Goal: Task Accomplishment & Management: Use online tool/utility

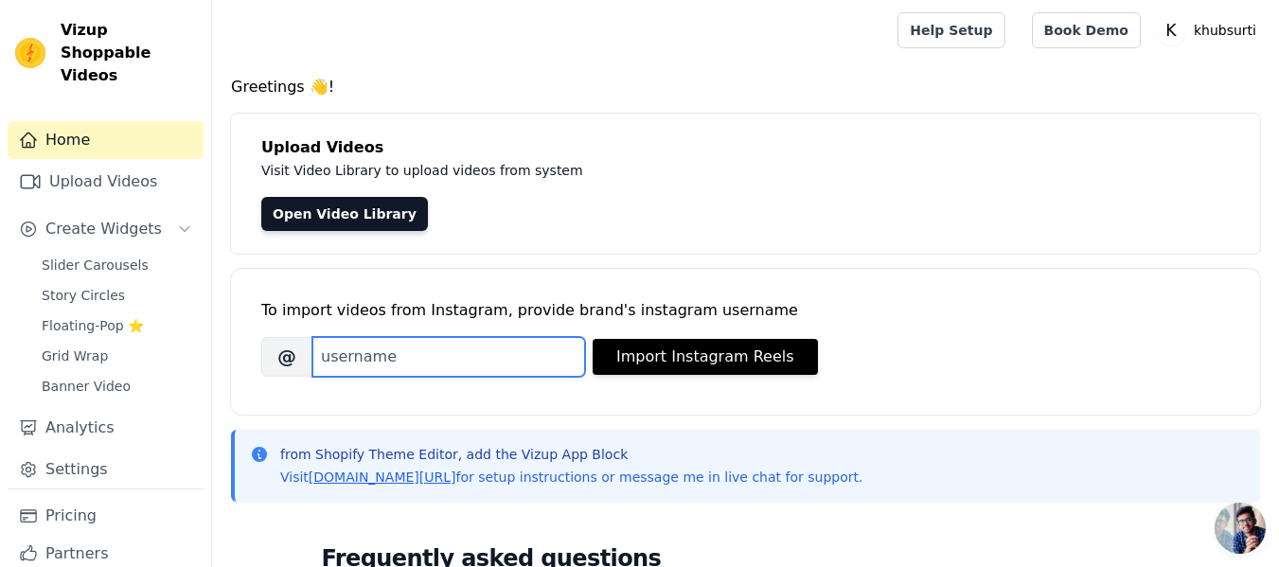
click at [525, 365] on input "Brand's Instagram Username" at bounding box center [448, 357] width 273 height 40
paste input "https://www.instagram.com/khubsurtipk/"
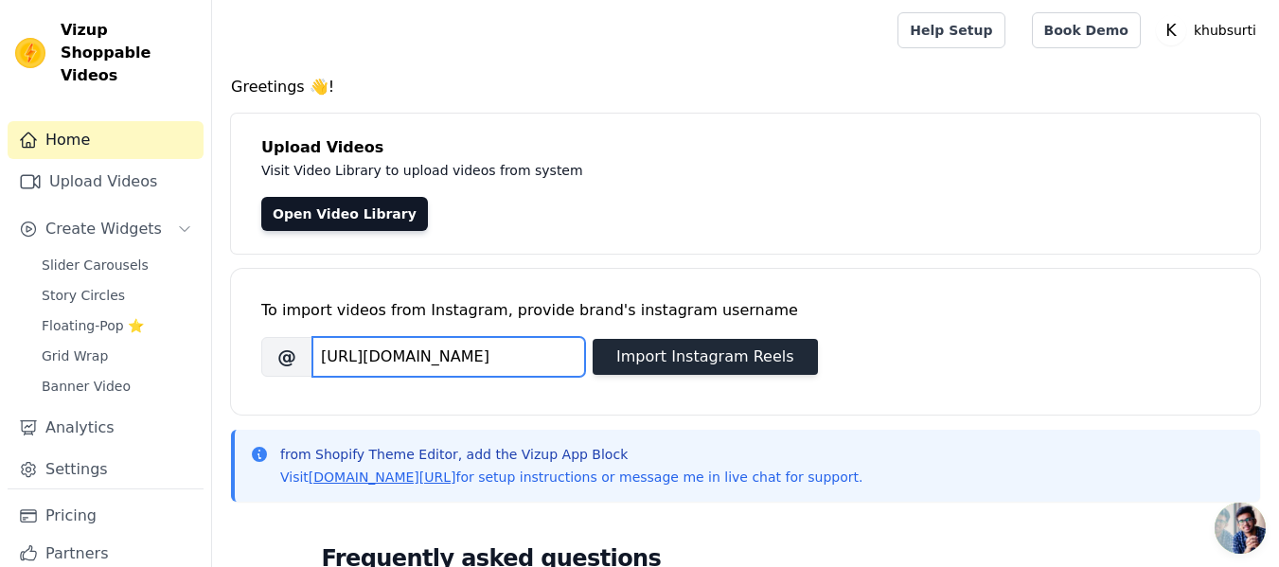
type input "https://www.instagram.com/khubsurtipk/"
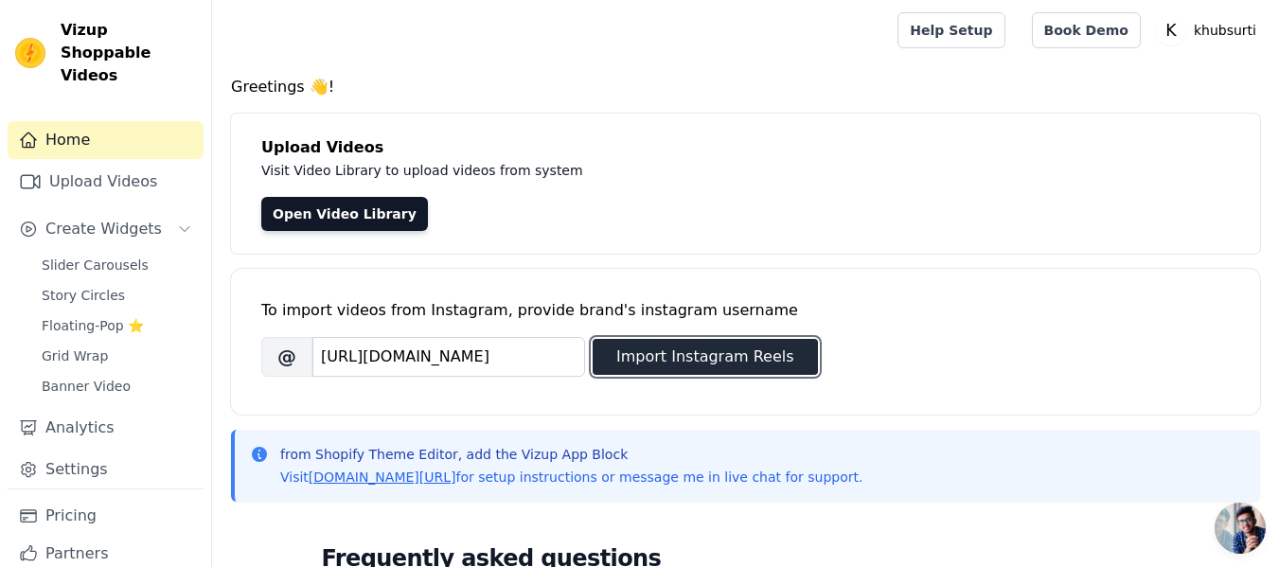
scroll to position [0, 0]
click at [643, 363] on button "Import Instagram Reels" at bounding box center [704, 357] width 225 height 36
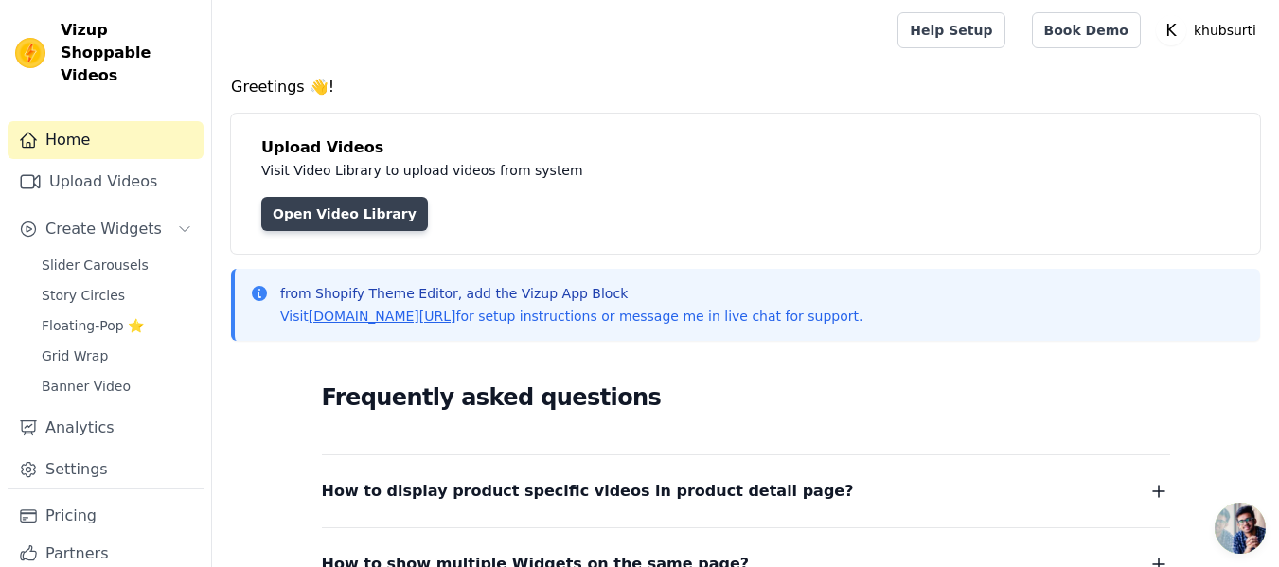
click at [338, 216] on link "Open Video Library" at bounding box center [344, 214] width 167 height 34
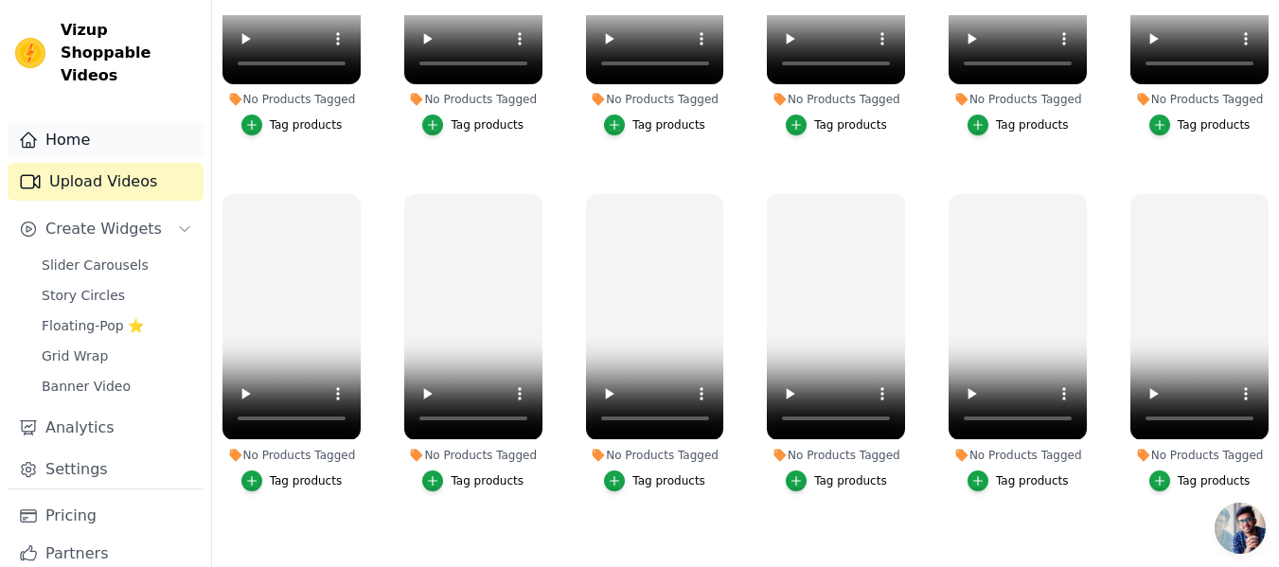
click at [62, 121] on link "Home" at bounding box center [106, 140] width 196 height 38
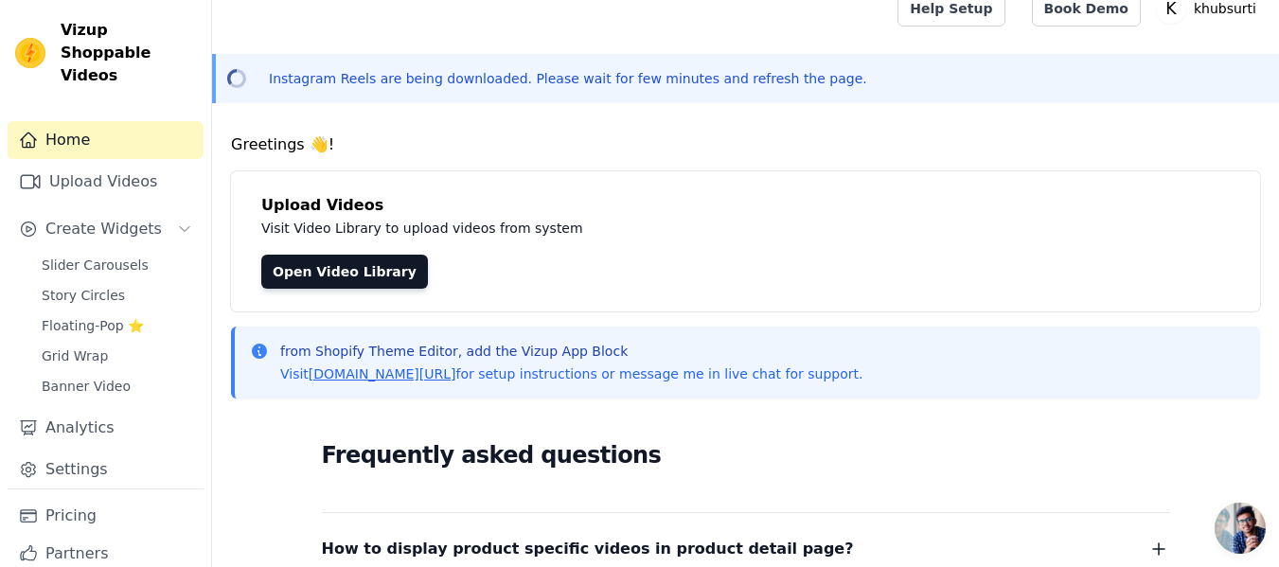
scroll to position [21, 0]
click at [120, 218] on span "Create Widgets" at bounding box center [103, 229] width 116 height 23
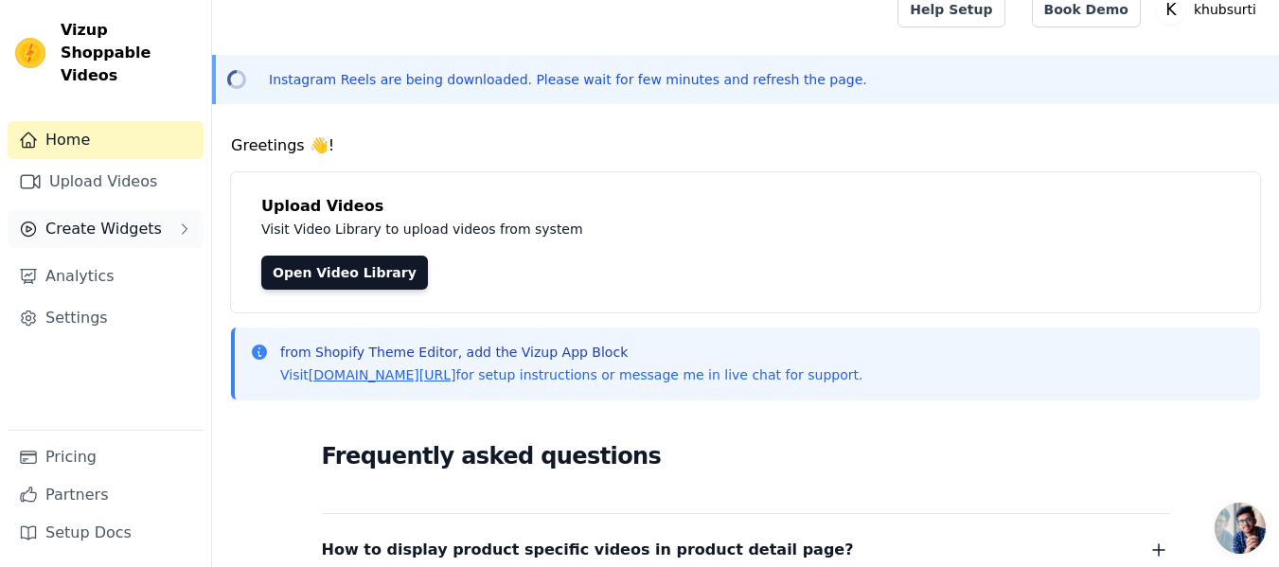
click at [120, 218] on span "Create Widgets" at bounding box center [103, 229] width 116 height 23
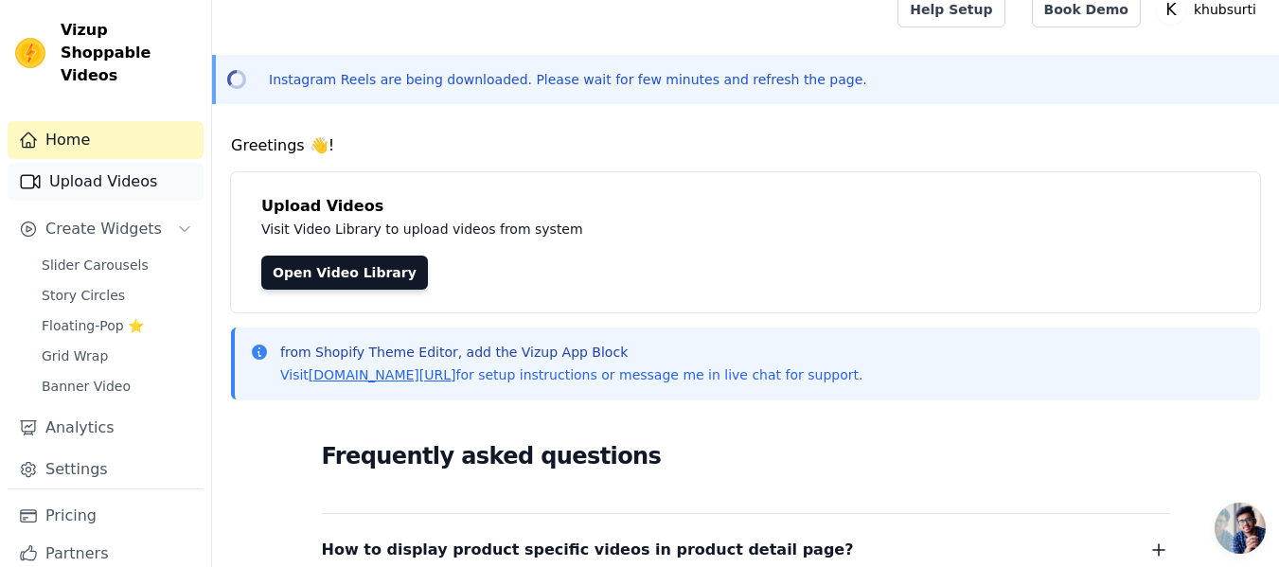
click at [75, 172] on link "Upload Videos" at bounding box center [106, 182] width 196 height 38
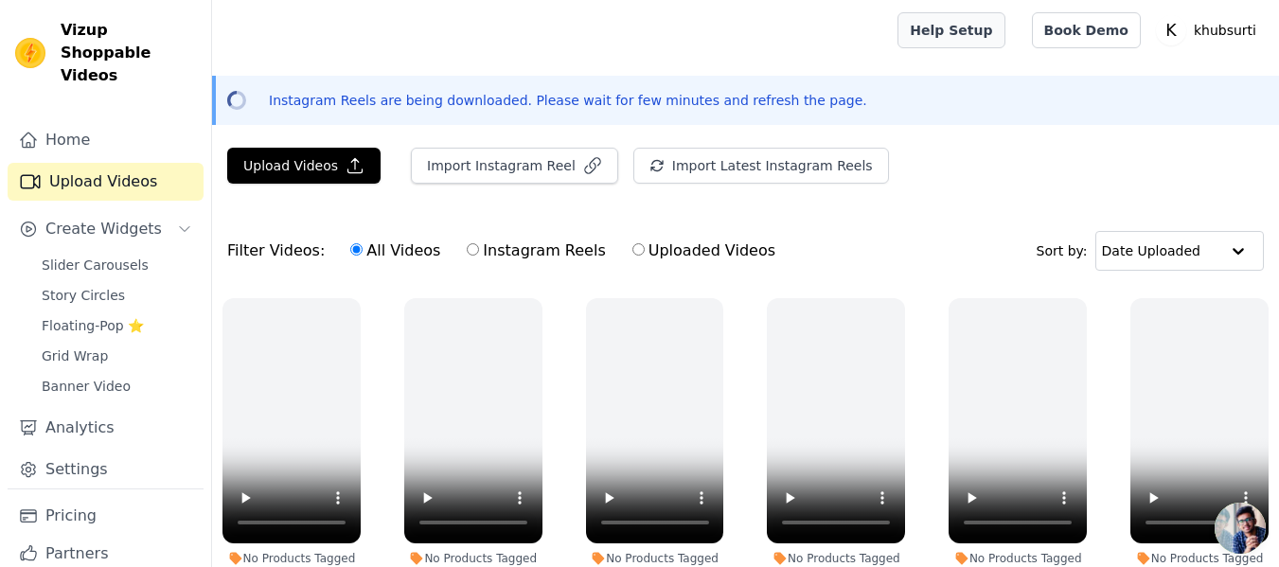
click at [975, 29] on link "Help Setup" at bounding box center [950, 30] width 107 height 36
click at [127, 256] on span "Slider Carousels" at bounding box center [95, 265] width 107 height 19
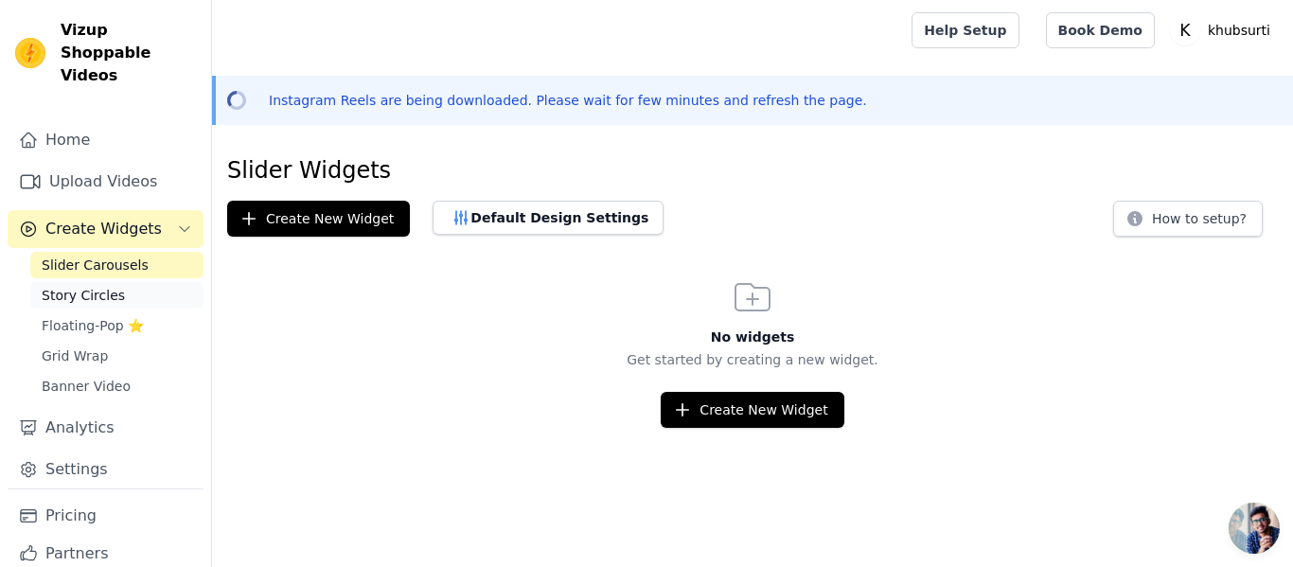
click at [116, 282] on link "Story Circles" at bounding box center [116, 295] width 173 height 26
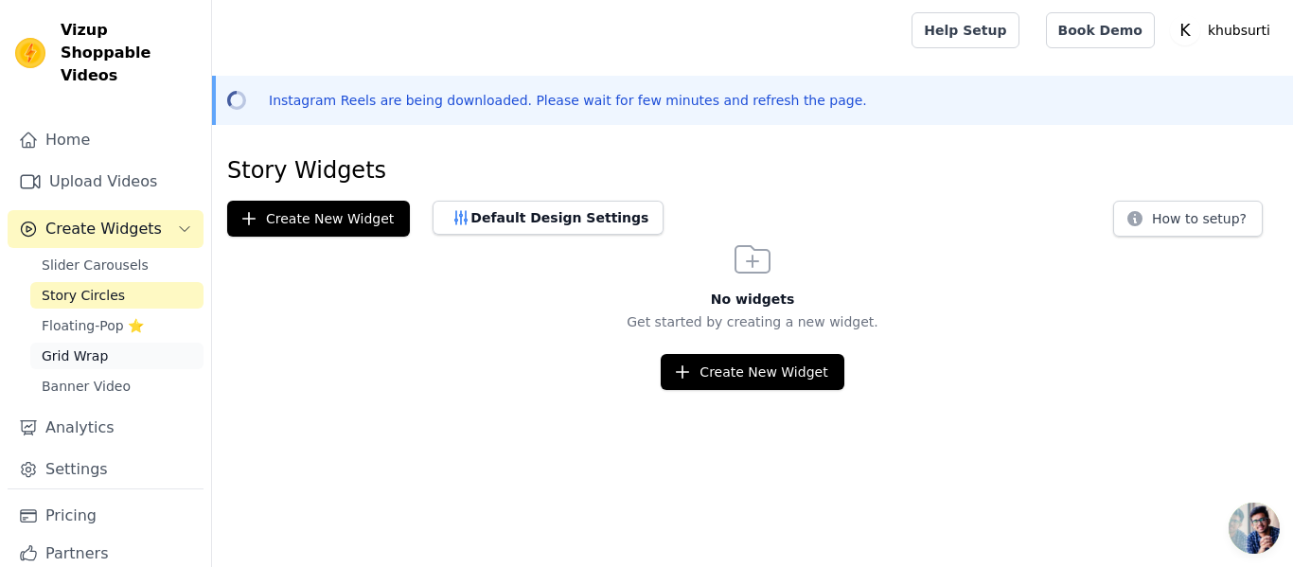
click at [91, 346] on span "Grid Wrap" at bounding box center [75, 355] width 66 height 19
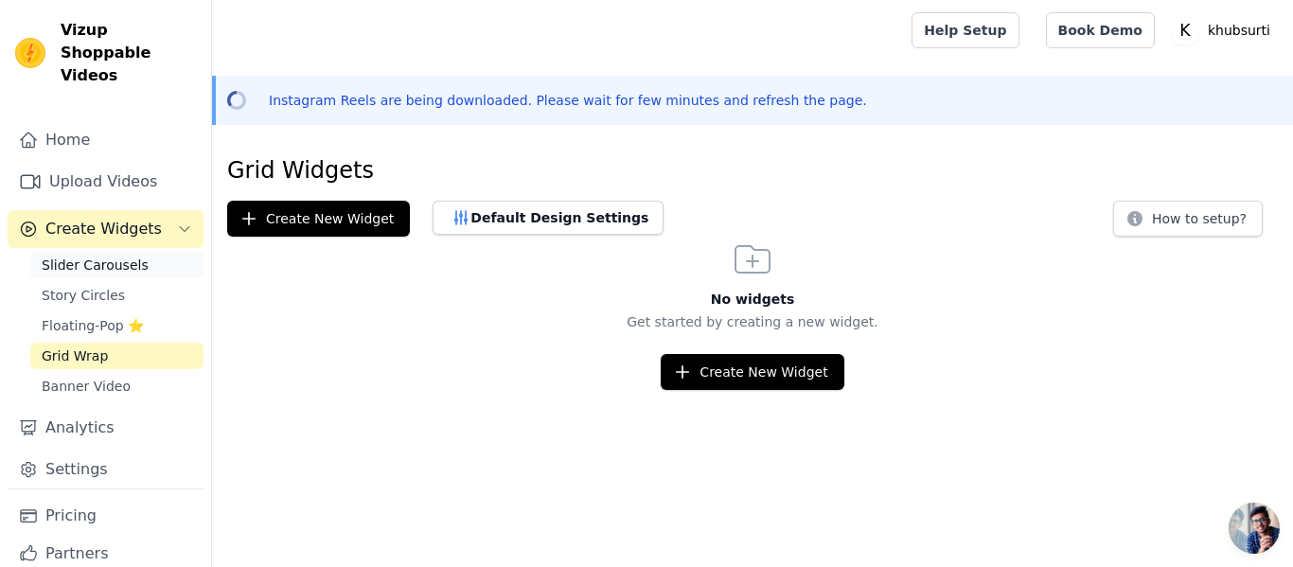
click at [105, 252] on link "Slider Carousels" at bounding box center [116, 265] width 173 height 26
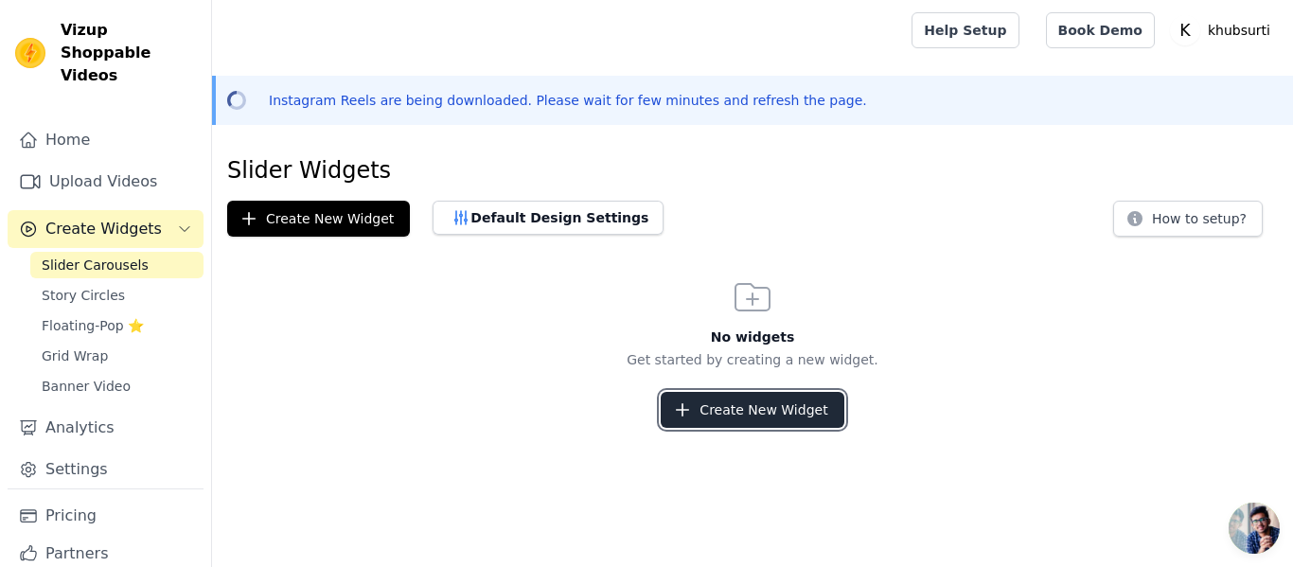
click at [755, 393] on button "Create New Widget" at bounding box center [752, 410] width 183 height 36
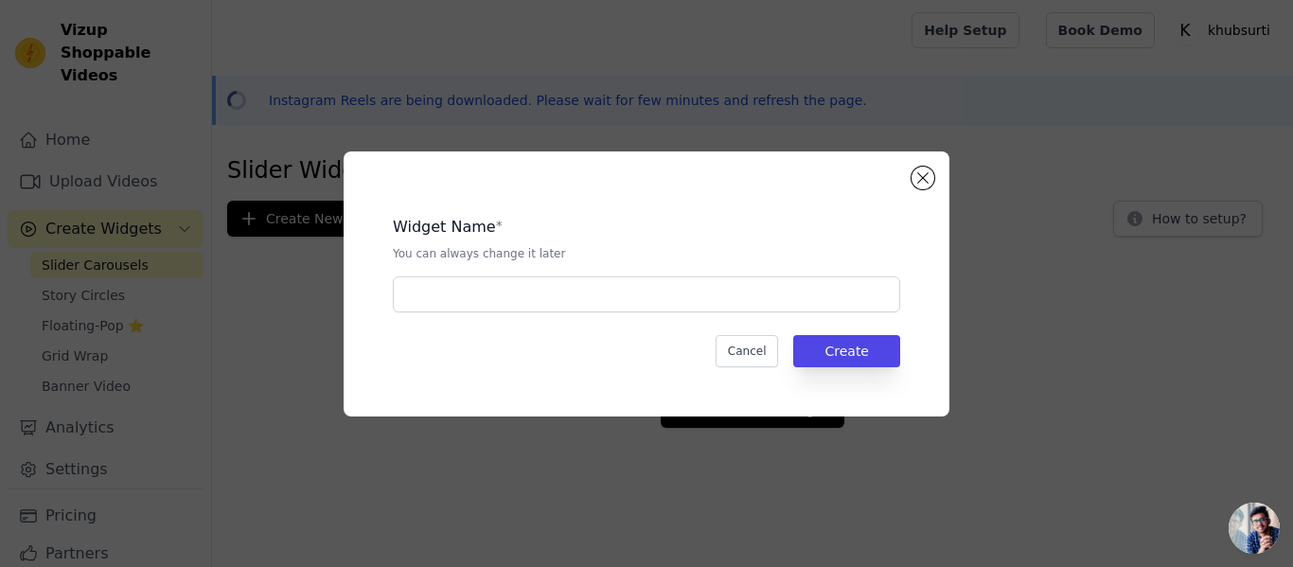
click at [909, 170] on div "Widget Name * You can always change it later Cancel Create" at bounding box center [647, 283] width 606 height 265
click at [917, 179] on button "Close modal" at bounding box center [922, 178] width 23 height 23
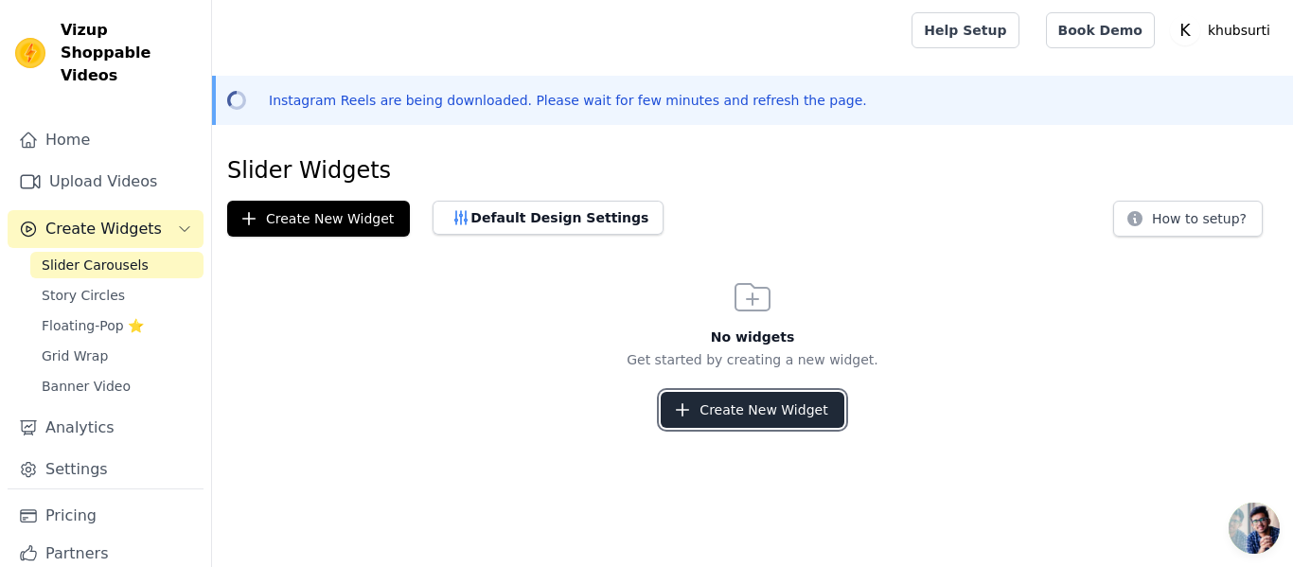
click at [718, 401] on button "Create New Widget" at bounding box center [752, 410] width 183 height 36
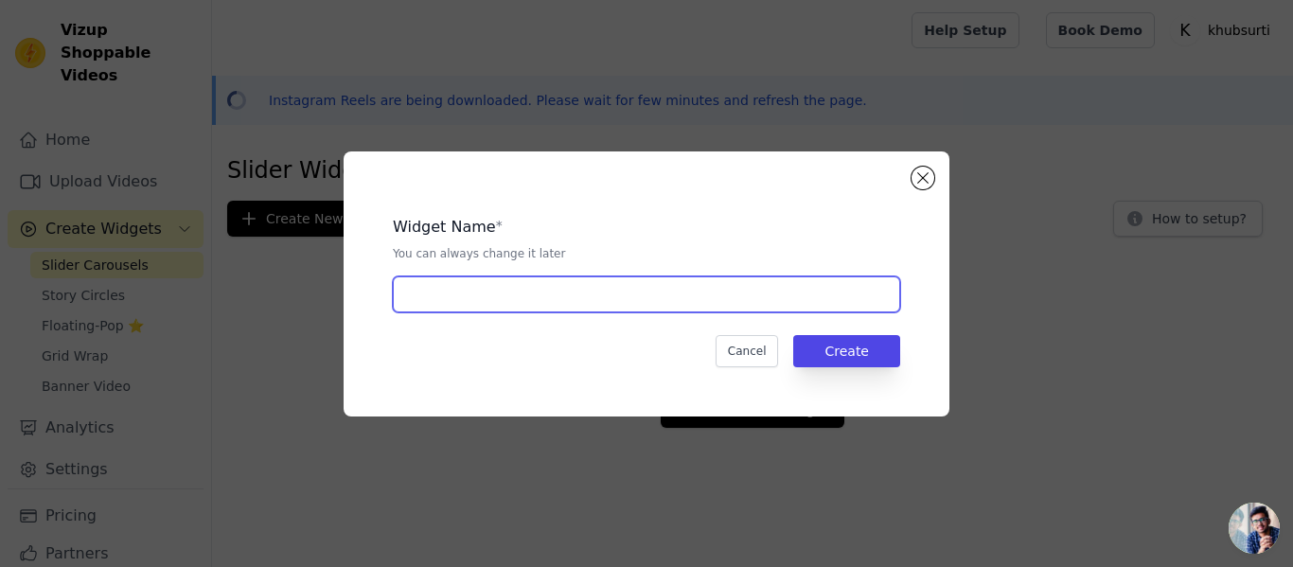
click at [591, 308] on input "text" at bounding box center [646, 294] width 507 height 36
type input "slides"
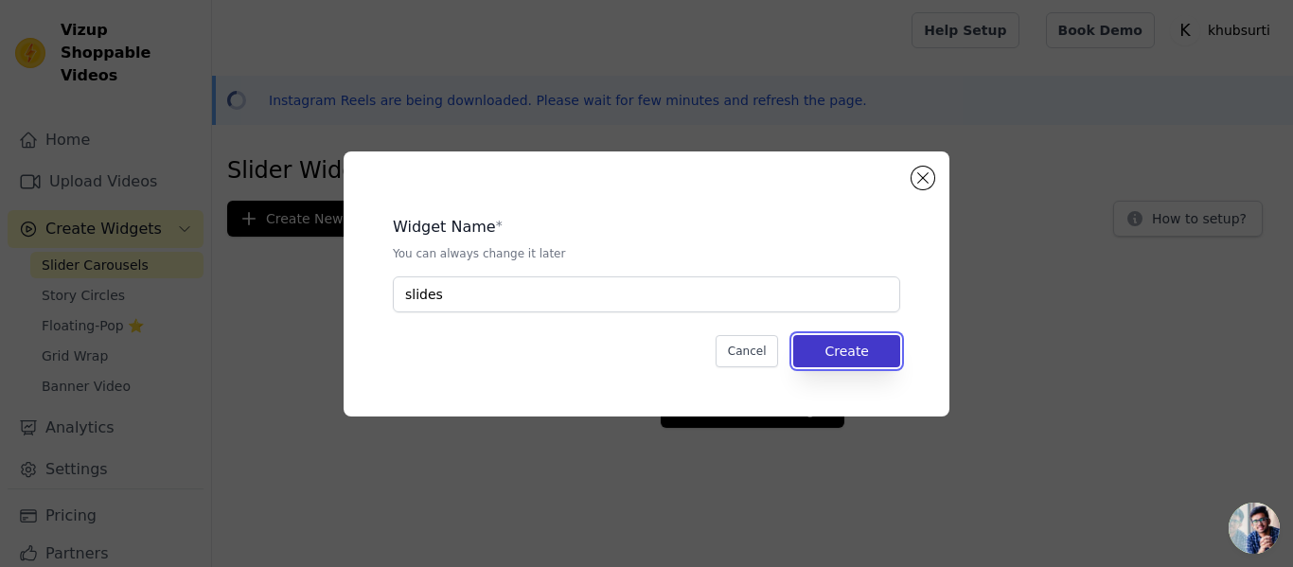
click at [824, 341] on button "Create" at bounding box center [846, 351] width 107 height 32
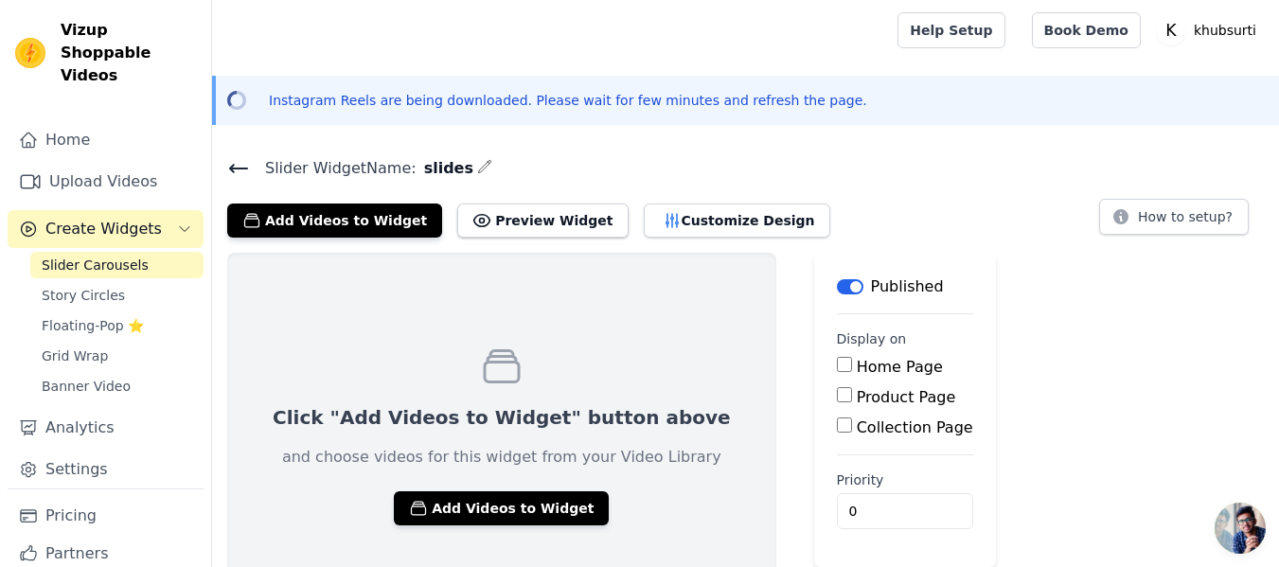
click at [837, 367] on input "Home Page" at bounding box center [844, 364] width 15 height 15
checkbox input "true"
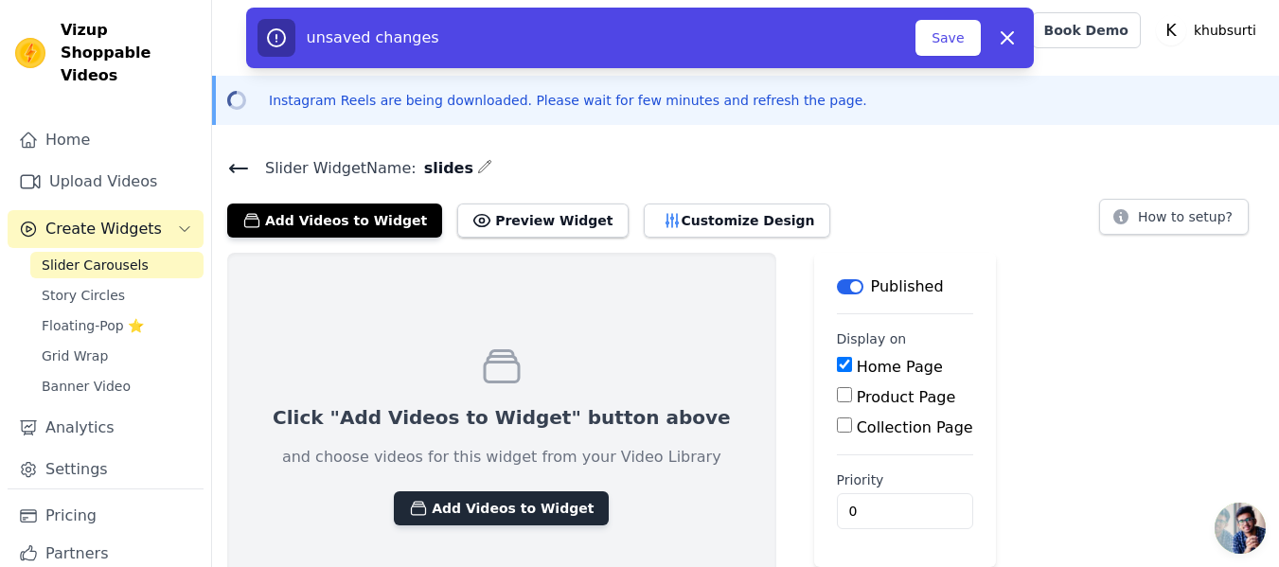
click at [449, 506] on button "Add Videos to Widget" at bounding box center [501, 508] width 215 height 34
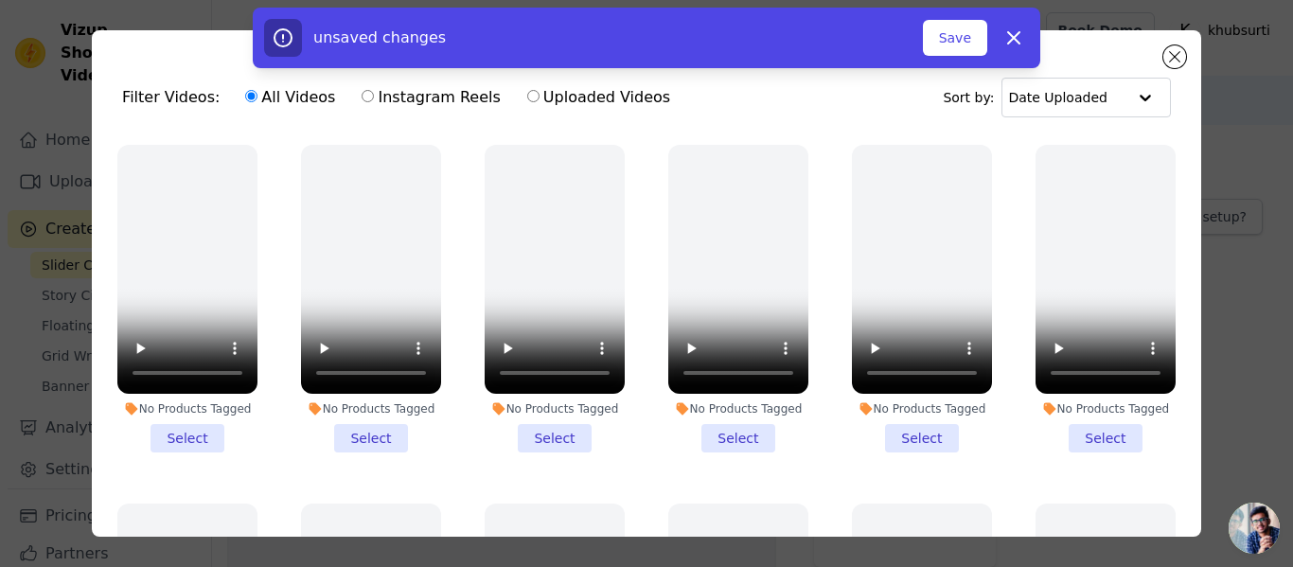
click at [365, 433] on li "No Products Tagged Select" at bounding box center [371, 299] width 140 height 308
click at [0, 0] on input "No Products Tagged Select" at bounding box center [0, 0] width 0 height 0
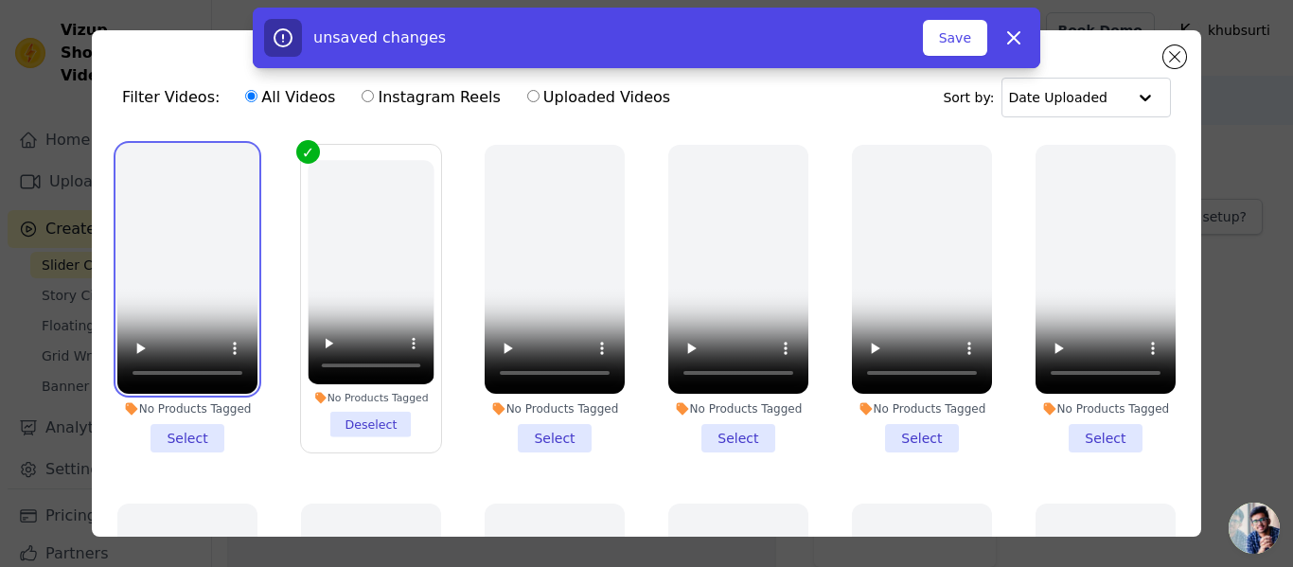
click at [216, 193] on video at bounding box center [187, 269] width 140 height 249
click at [193, 425] on li "No Products Tagged Select" at bounding box center [187, 299] width 140 height 308
click at [0, 0] on input "No Products Tagged Select" at bounding box center [0, 0] width 0 height 0
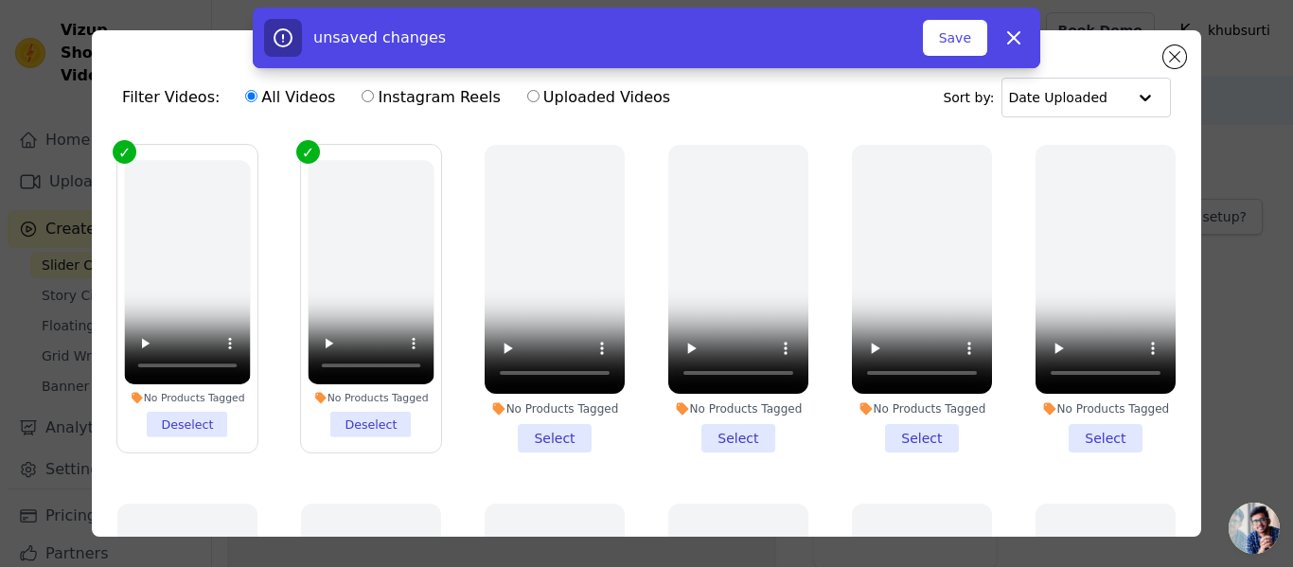
click at [551, 433] on li "No Products Tagged Select" at bounding box center [555, 299] width 140 height 308
click at [0, 0] on input "No Products Tagged Select" at bounding box center [0, 0] width 0 height 0
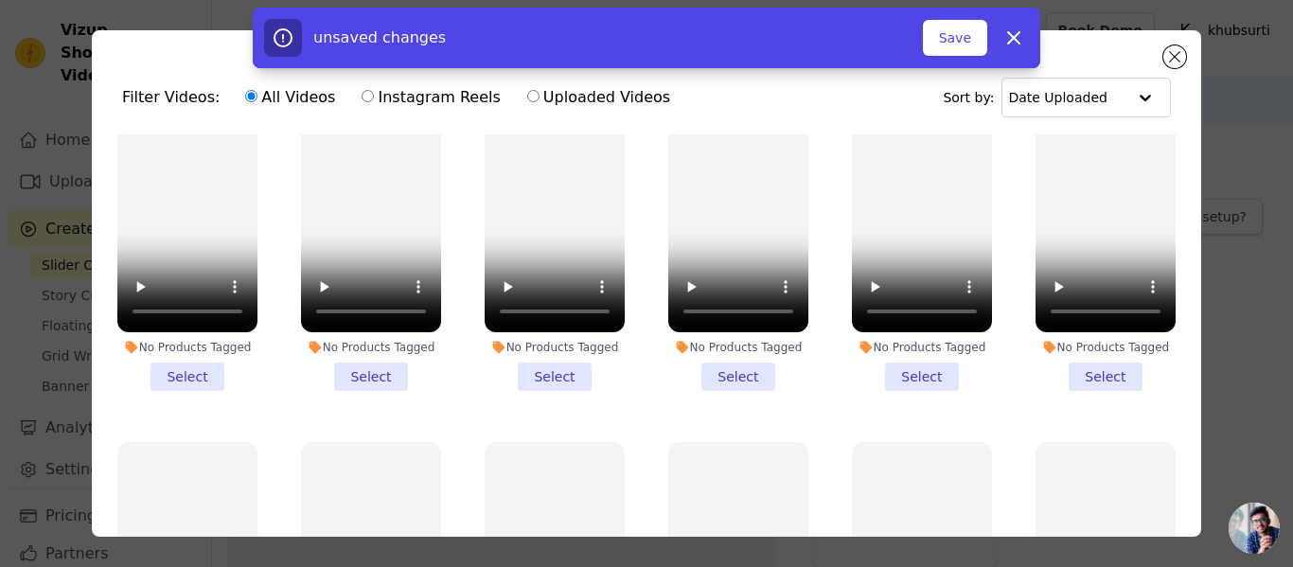
scroll to position [418, 0]
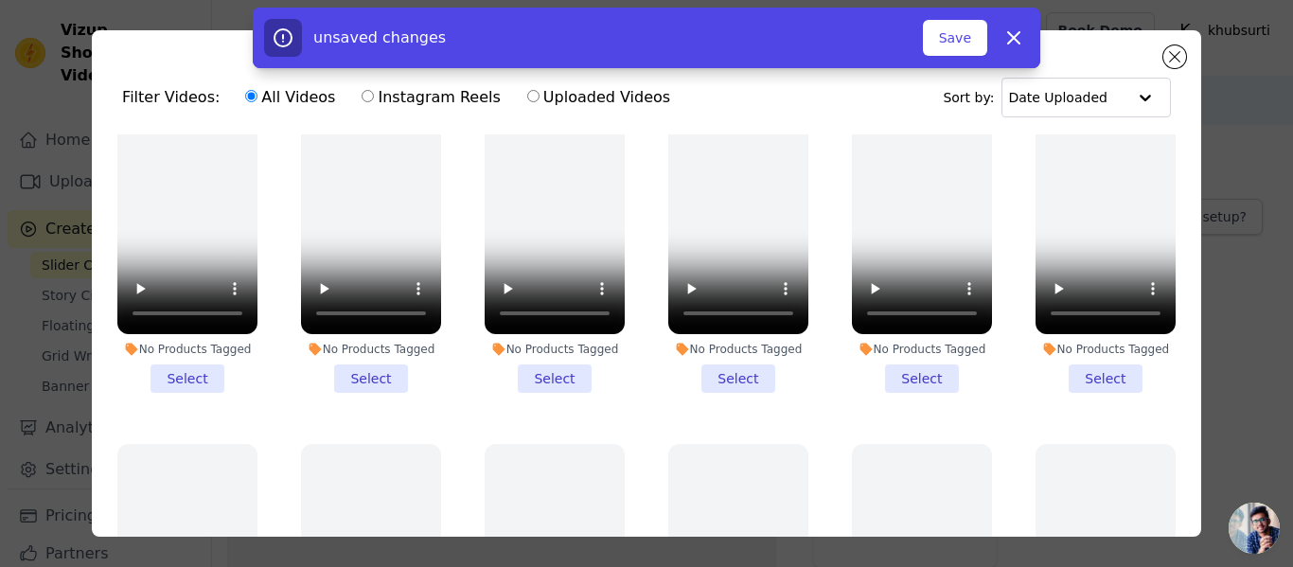
click at [525, 349] on li "No Products Tagged Select" at bounding box center [555, 239] width 140 height 308
click at [0, 0] on input "No Products Tagged Select" at bounding box center [0, 0] width 0 height 0
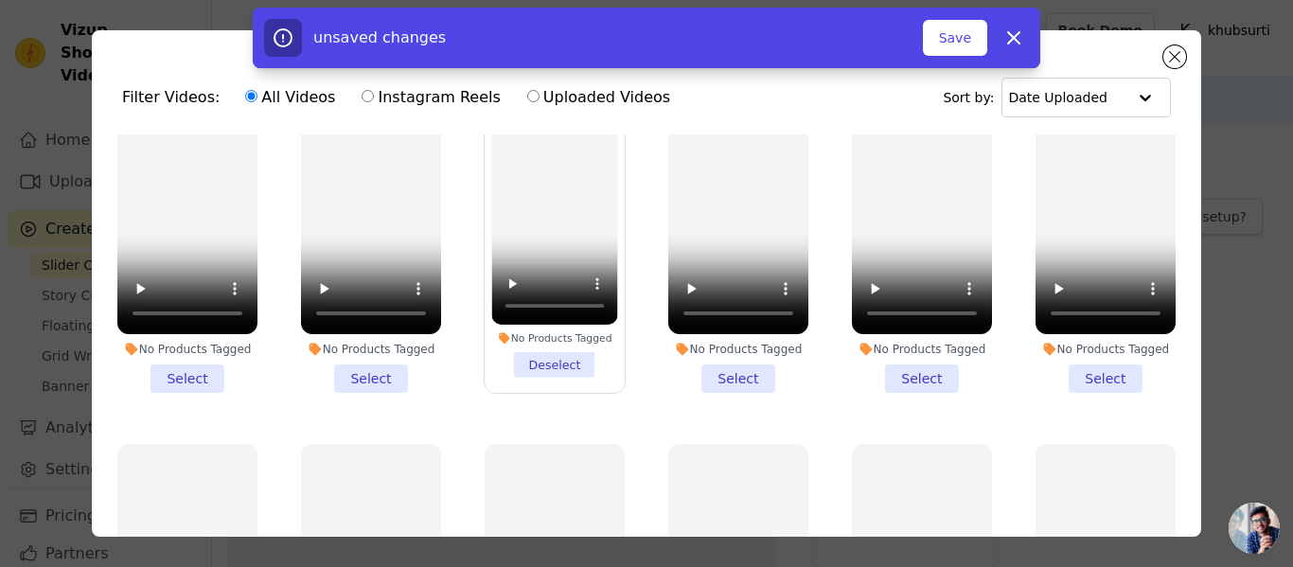
click at [385, 360] on li "No Products Tagged Select" at bounding box center [371, 239] width 140 height 308
click at [0, 0] on input "No Products Tagged Select" at bounding box center [0, 0] width 0 height 0
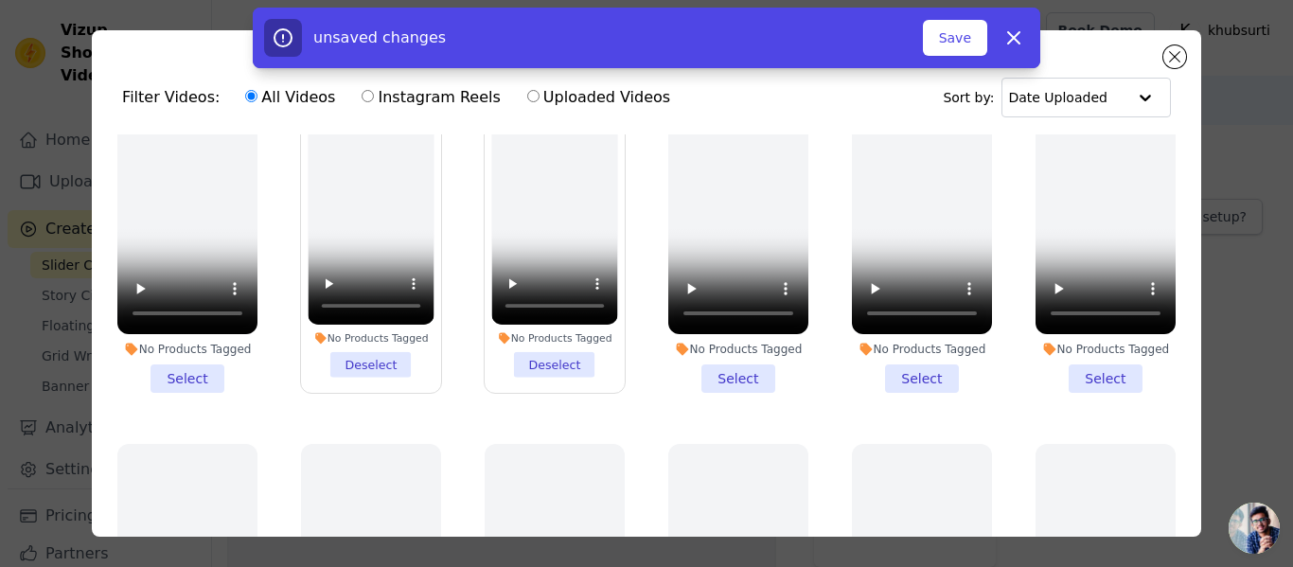
click at [189, 363] on li "No Products Tagged Select" at bounding box center [187, 239] width 140 height 308
click at [0, 0] on input "No Products Tagged Select" at bounding box center [0, 0] width 0 height 0
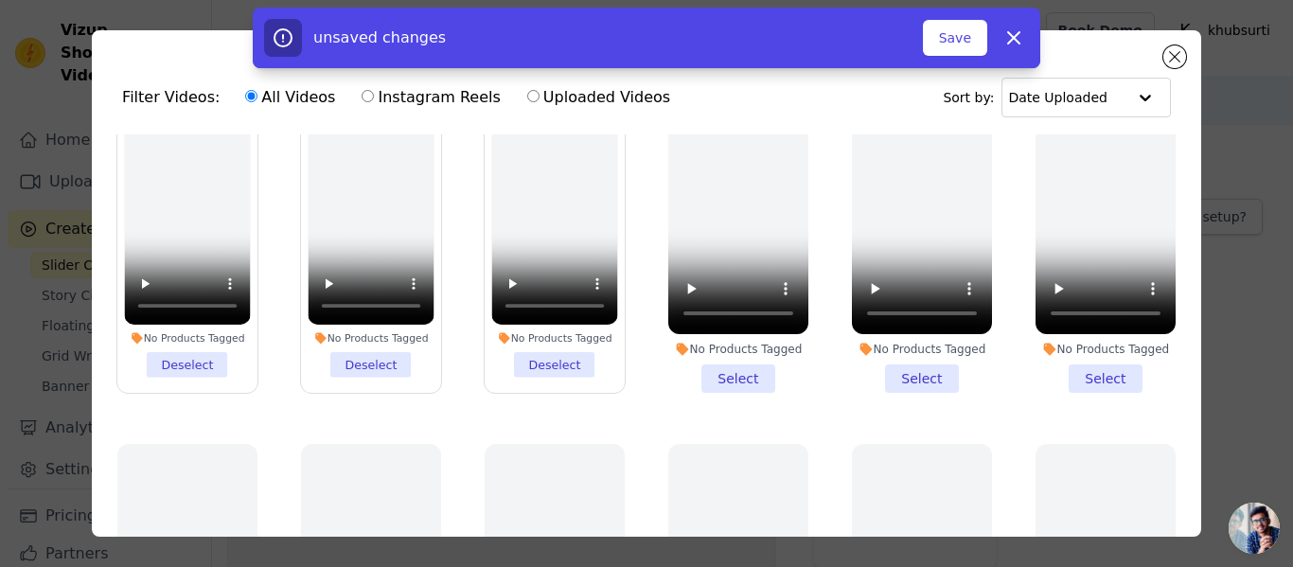
click at [708, 358] on li "No Products Tagged Select" at bounding box center [738, 239] width 140 height 308
click at [0, 0] on input "No Products Tagged Select" at bounding box center [0, 0] width 0 height 0
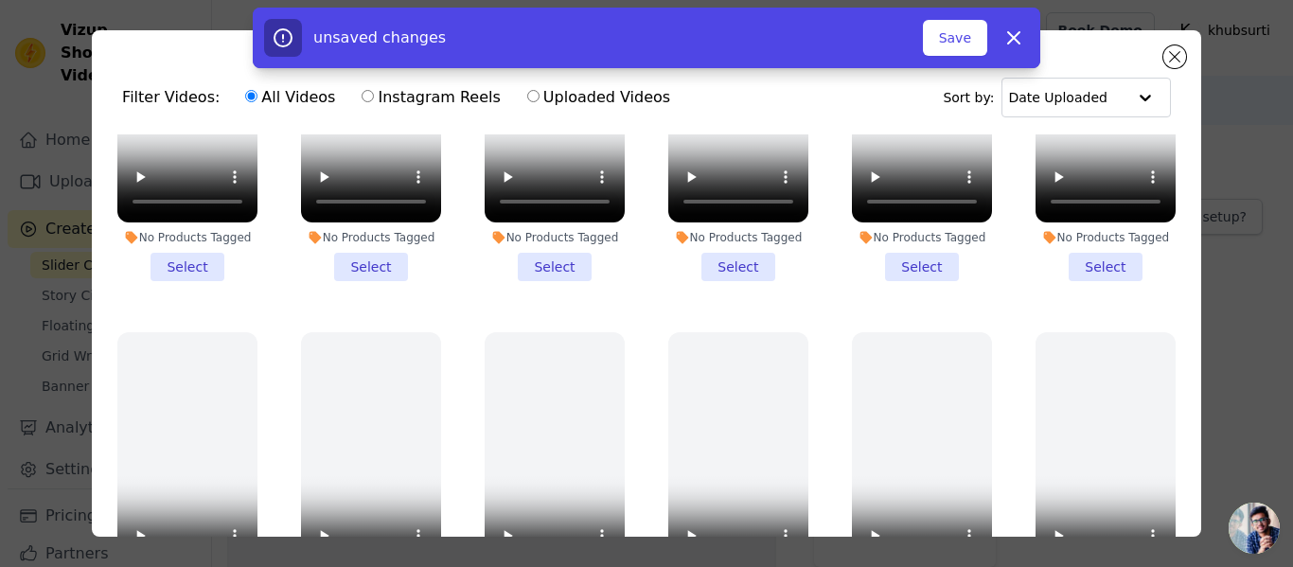
scroll to position [1362, 0]
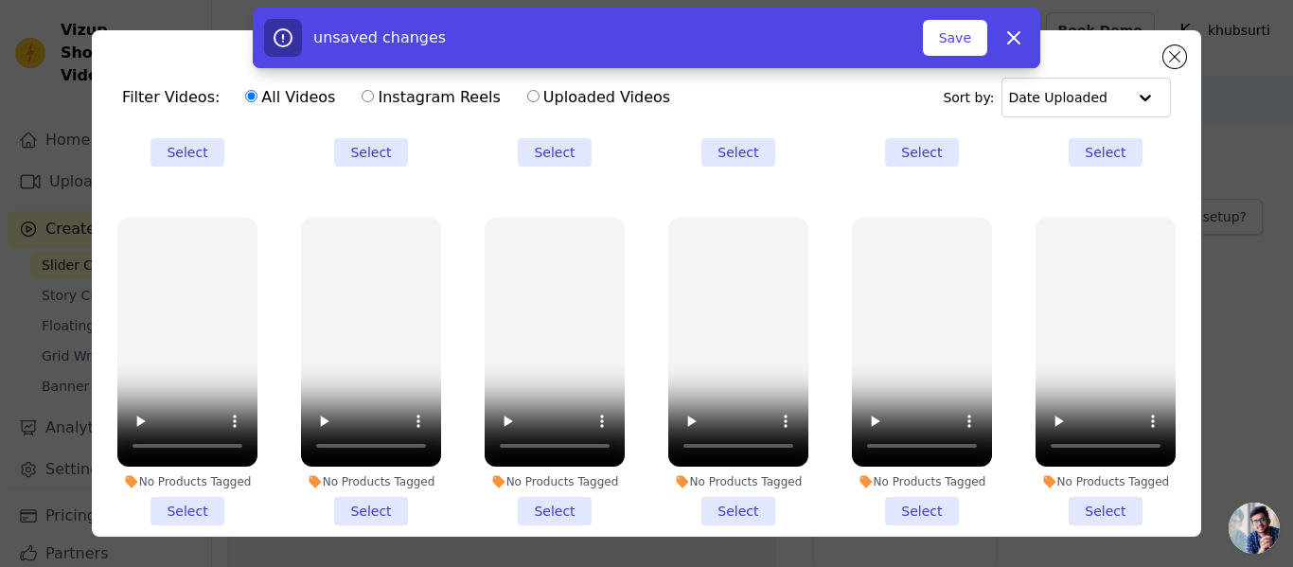
click at [731, 460] on li "No Products Tagged Select" at bounding box center [738, 372] width 140 height 308
click at [0, 0] on input "No Products Tagged Select" at bounding box center [0, 0] width 0 height 0
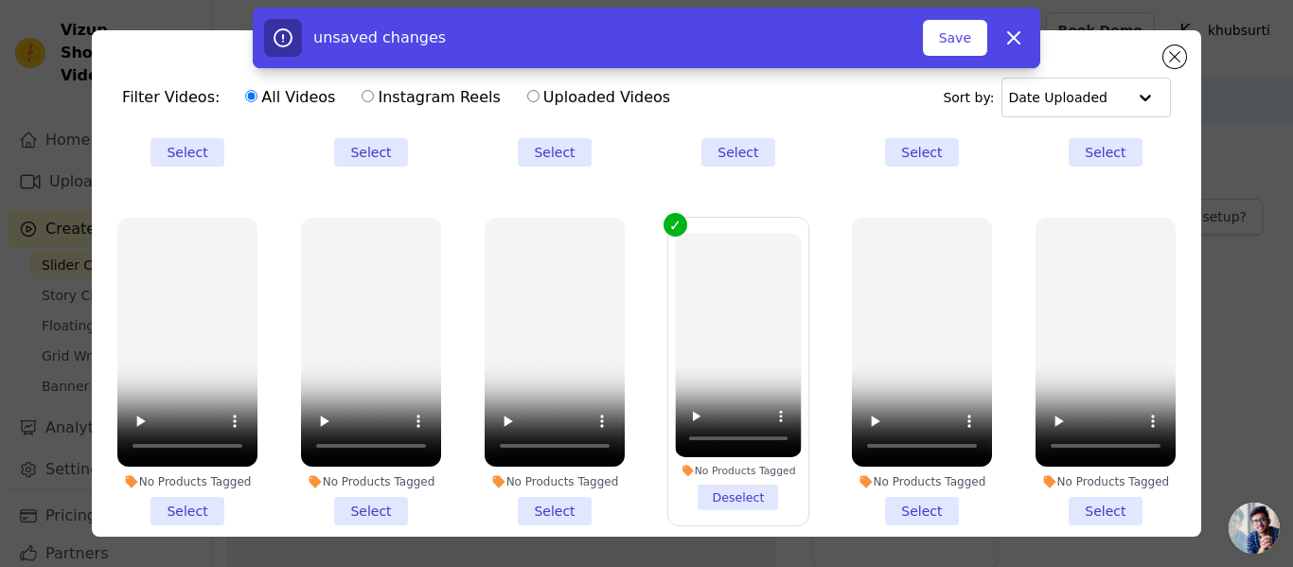
click at [731, 460] on li "No Products Tagged Deselect" at bounding box center [738, 371] width 126 height 277
click at [0, 0] on input "No Products Tagged Deselect" at bounding box center [0, 0] width 0 height 0
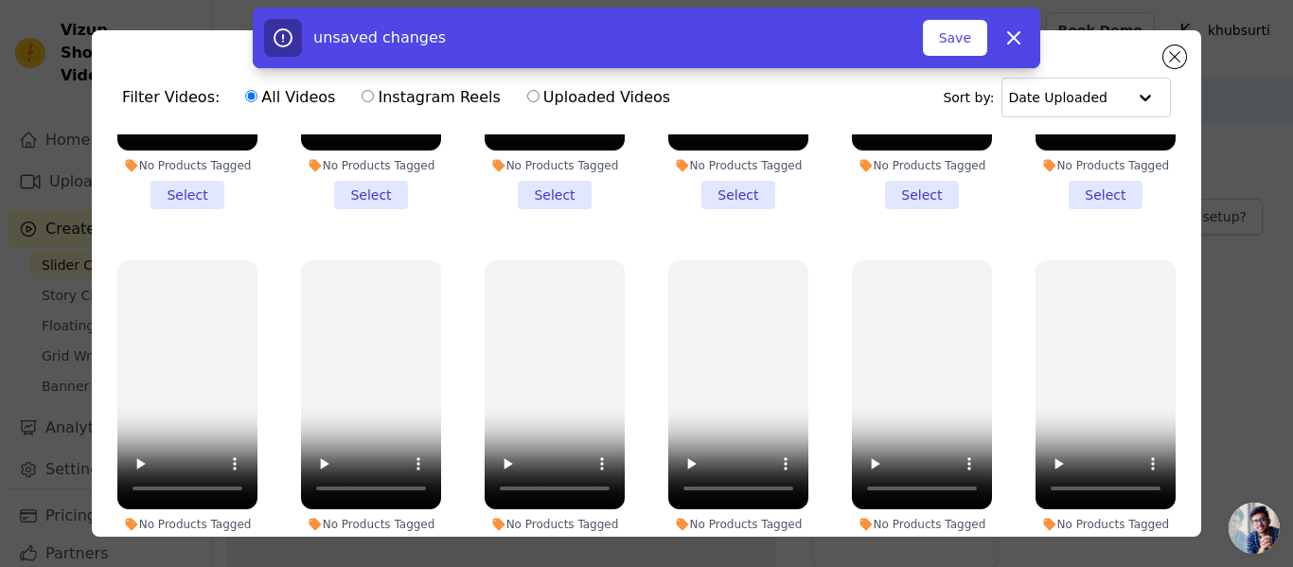
scroll to position [1831, 0]
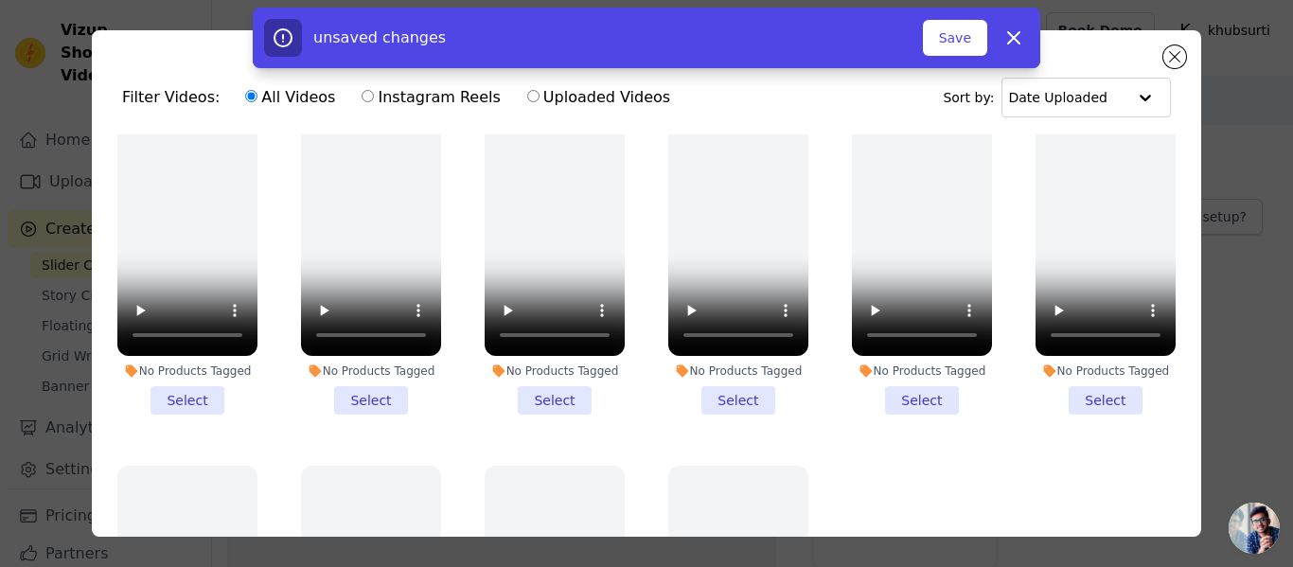
click at [546, 359] on li "No Products Tagged Select" at bounding box center [555, 261] width 140 height 308
click at [0, 0] on input "No Products Tagged Select" at bounding box center [0, 0] width 0 height 0
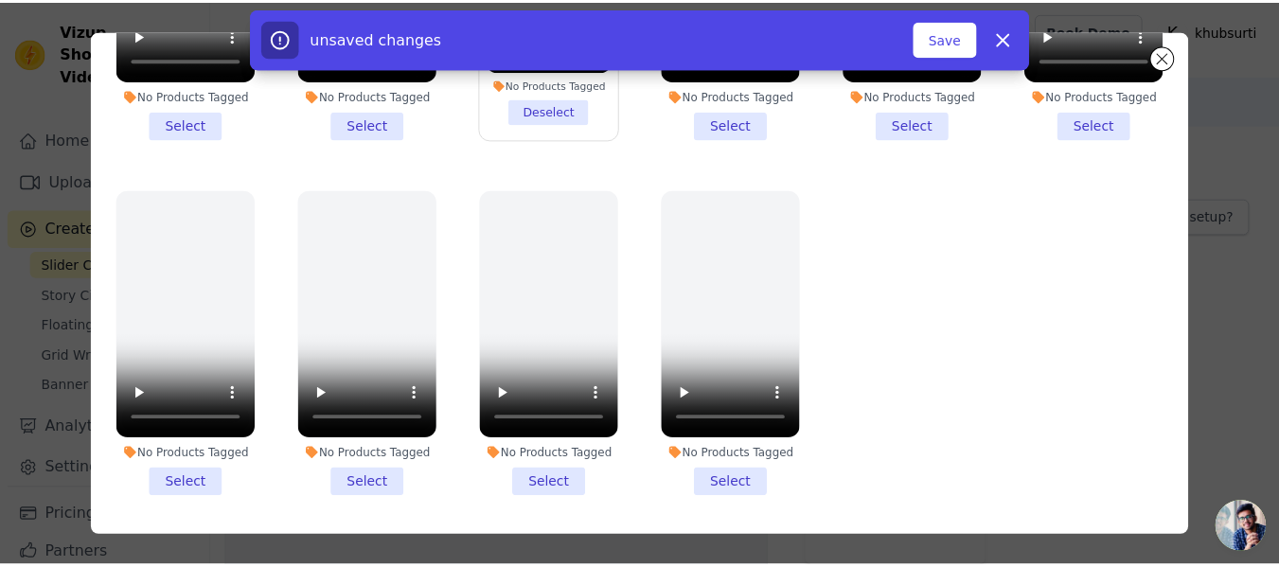
scroll to position [140, 0]
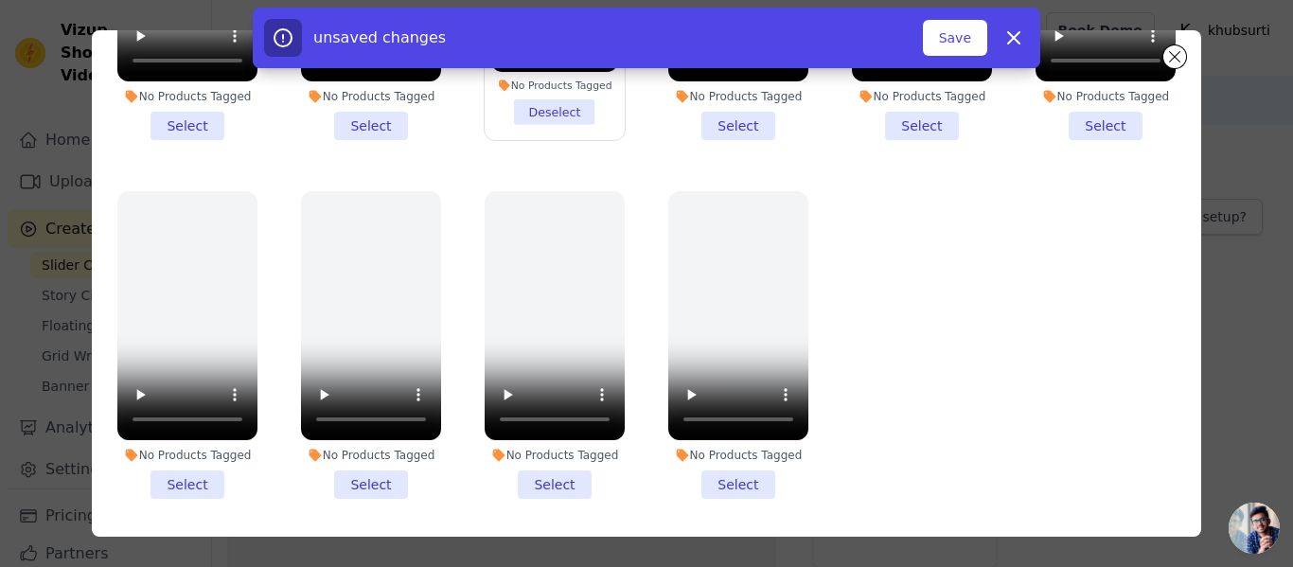
click at [360, 428] on li "No Products Tagged Select" at bounding box center [371, 345] width 140 height 308
click at [0, 0] on input "No Products Tagged Select" at bounding box center [0, 0] width 0 height 0
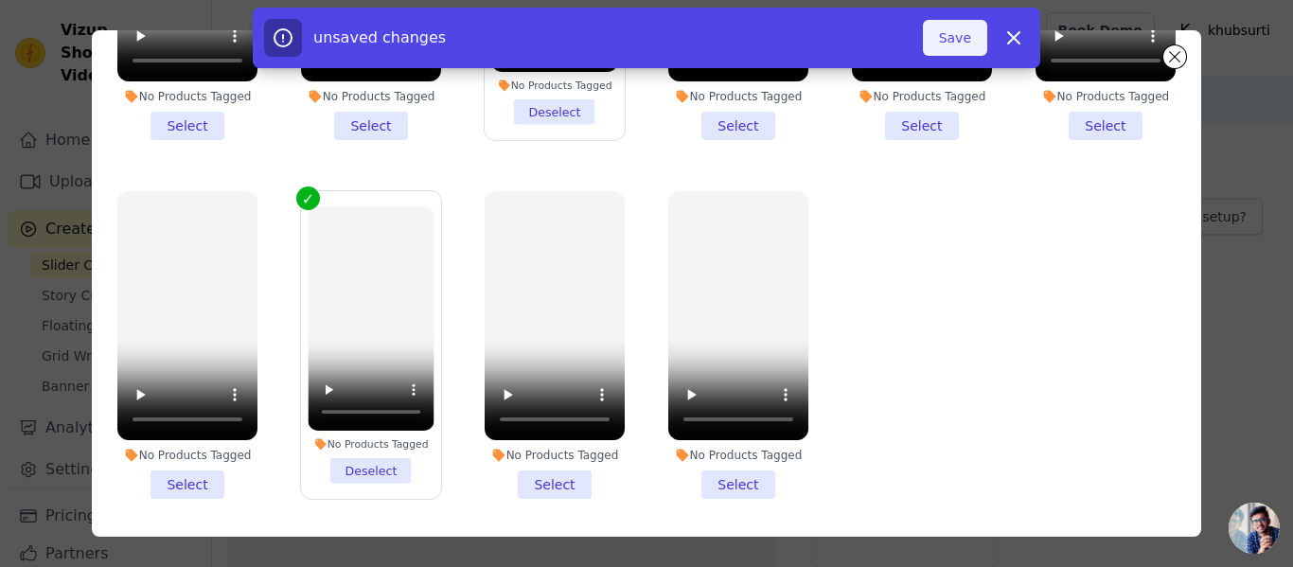
click at [967, 33] on button "Save" at bounding box center [955, 38] width 64 height 36
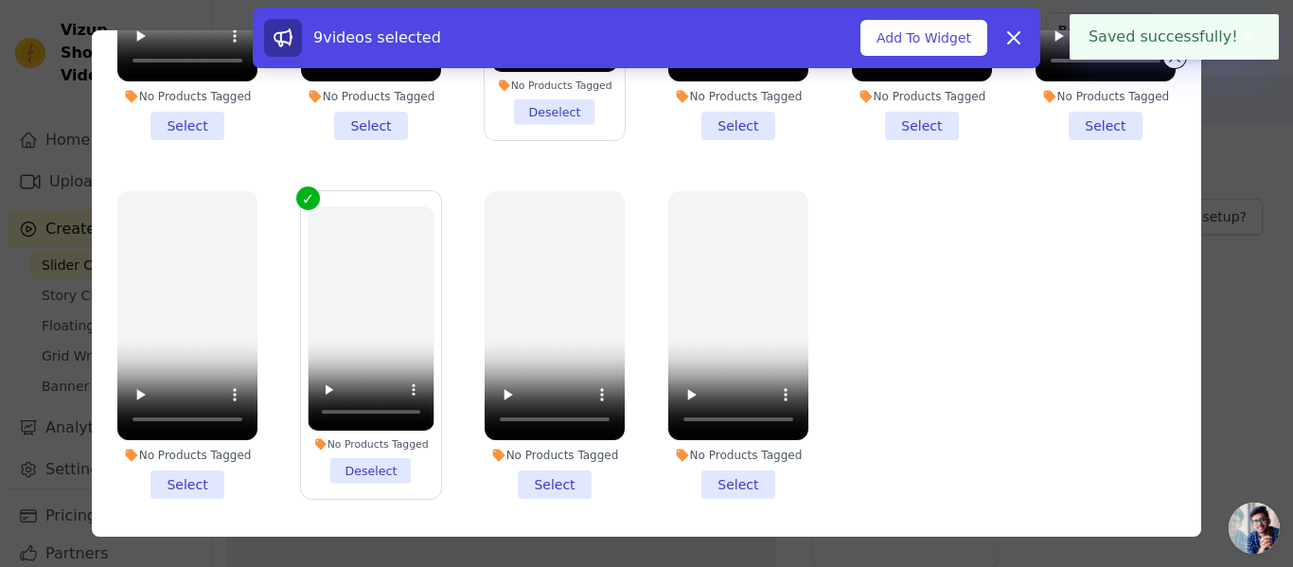
click at [1218, 87] on div "Filter Videos: All Videos Instagram Reels Uploaded Videos Sort by: Date Uploade…" at bounding box center [646, 283] width 1232 height 567
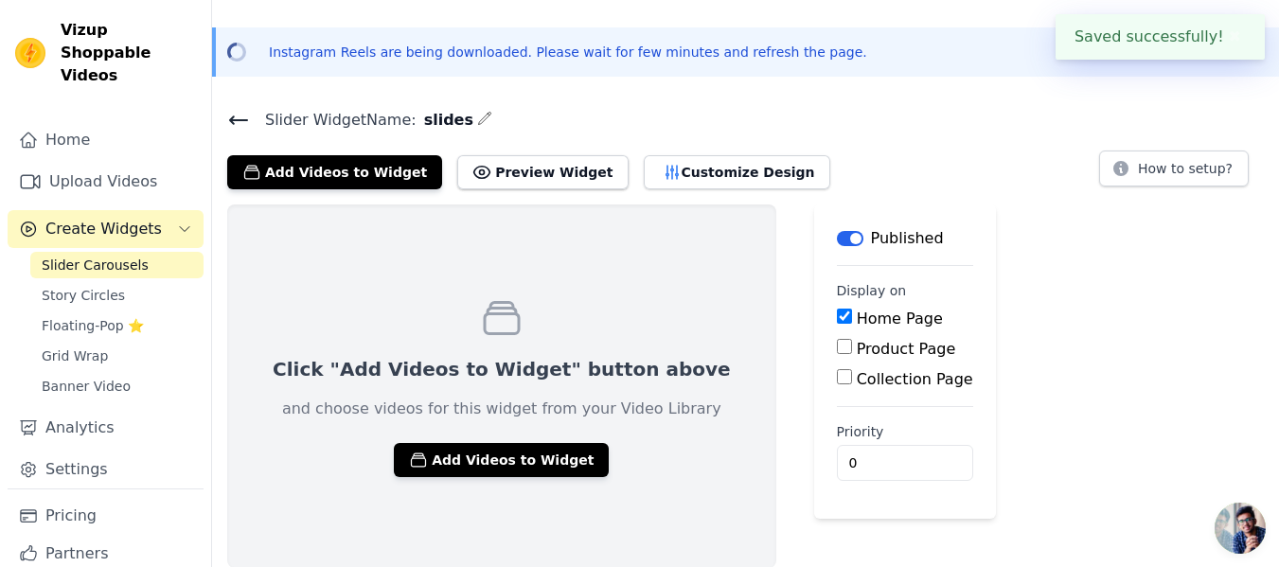
scroll to position [46, 0]
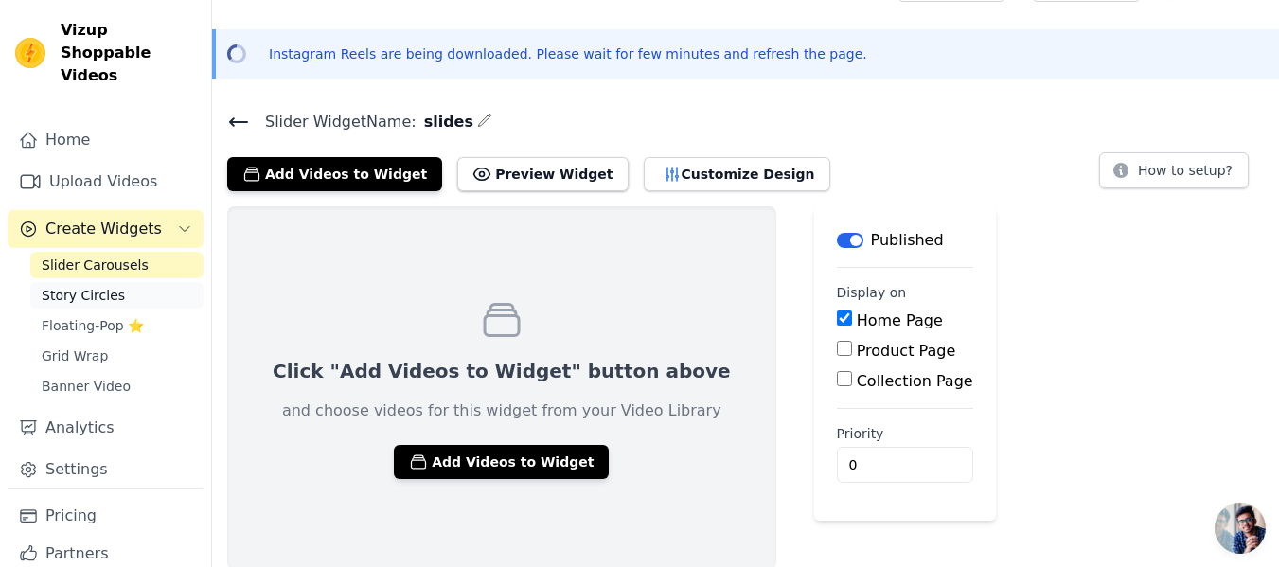
click at [109, 286] on span "Story Circles" at bounding box center [83, 295] width 83 height 19
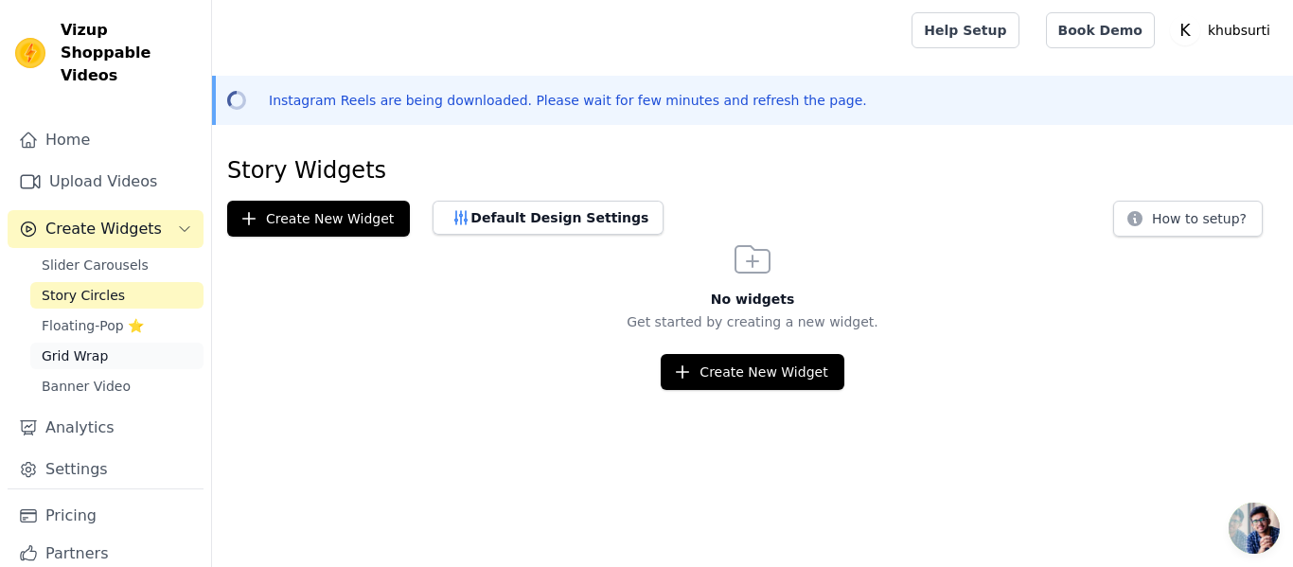
click at [82, 346] on span "Grid Wrap" at bounding box center [75, 355] width 66 height 19
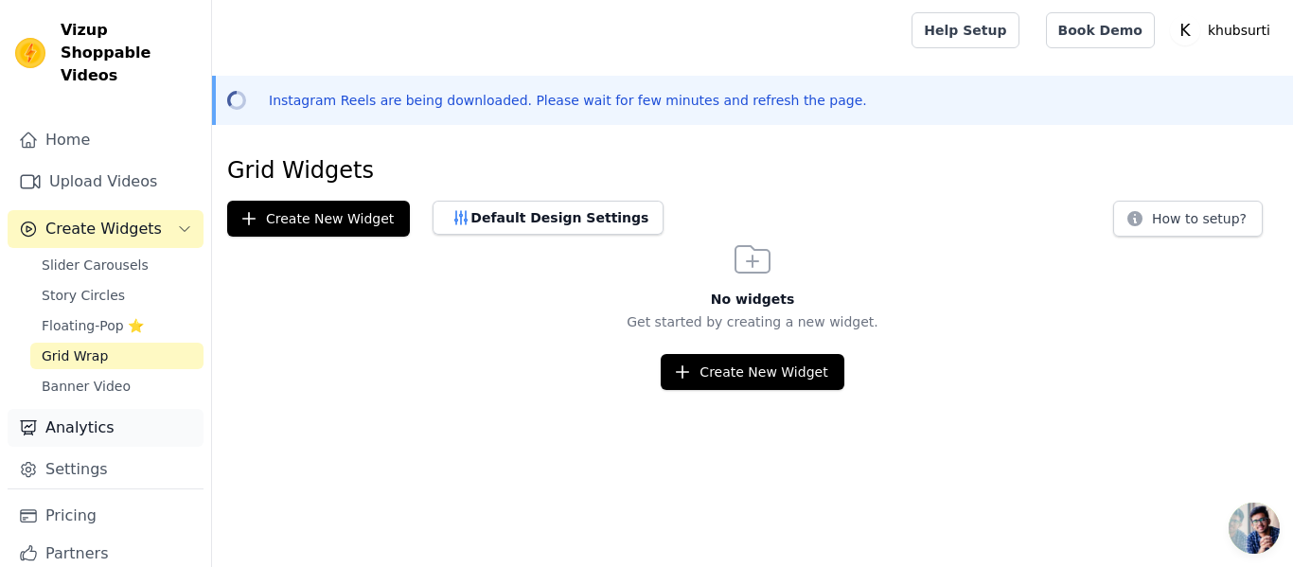
click at [72, 409] on link "Analytics" at bounding box center [106, 428] width 196 height 38
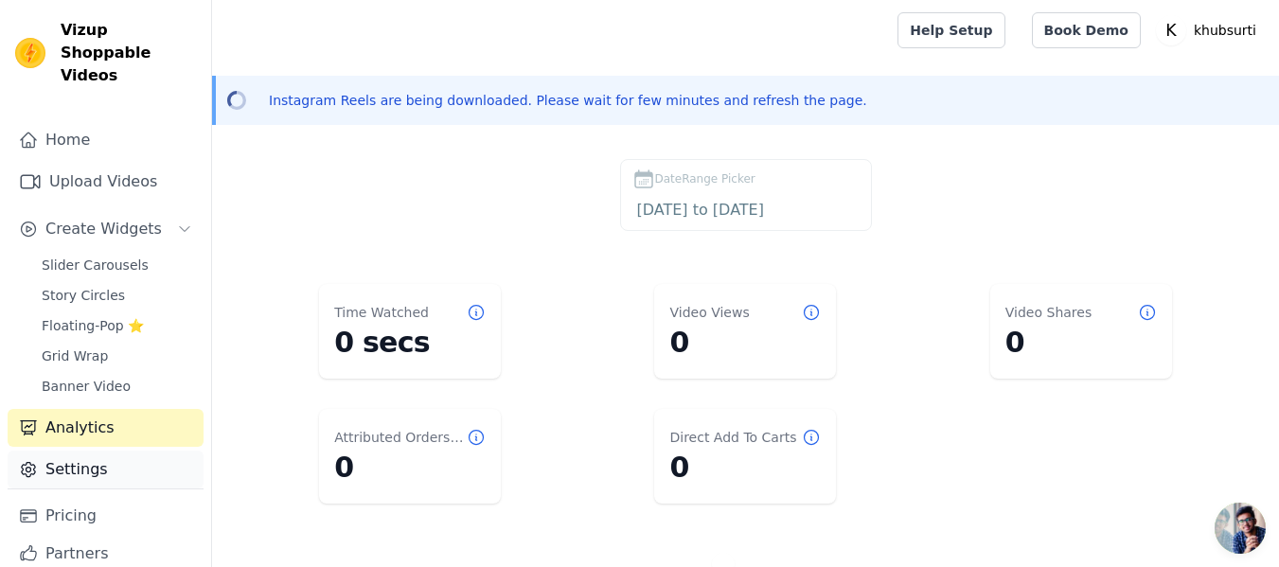
click at [81, 450] on link "Settings" at bounding box center [106, 469] width 196 height 38
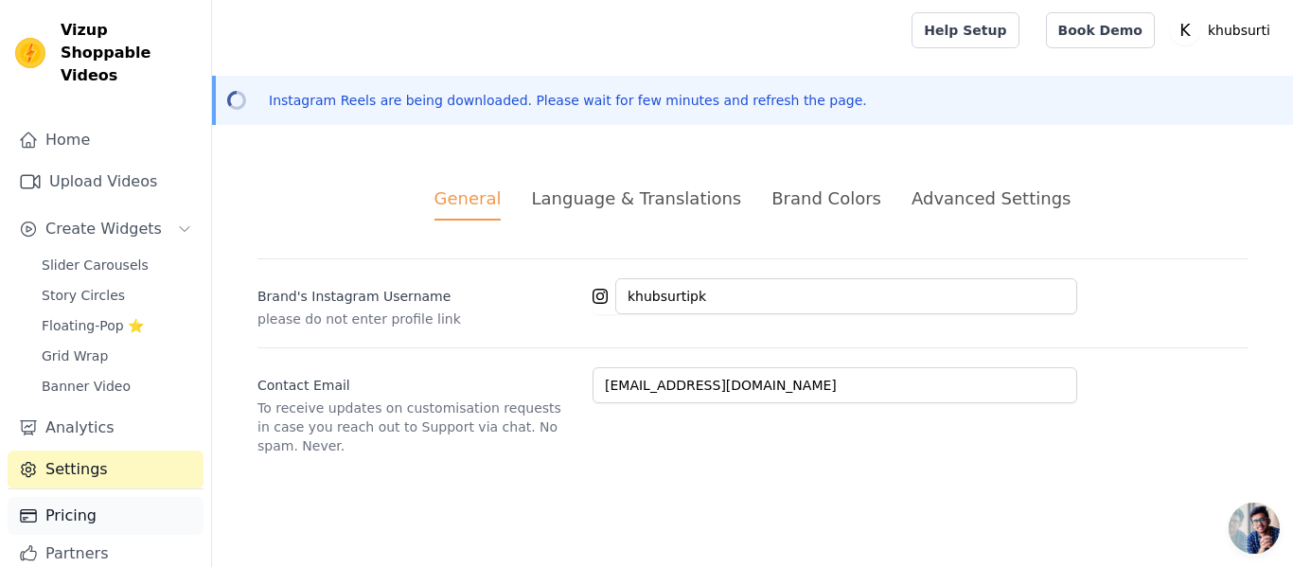
click at [89, 497] on link "Pricing" at bounding box center [106, 516] width 196 height 38
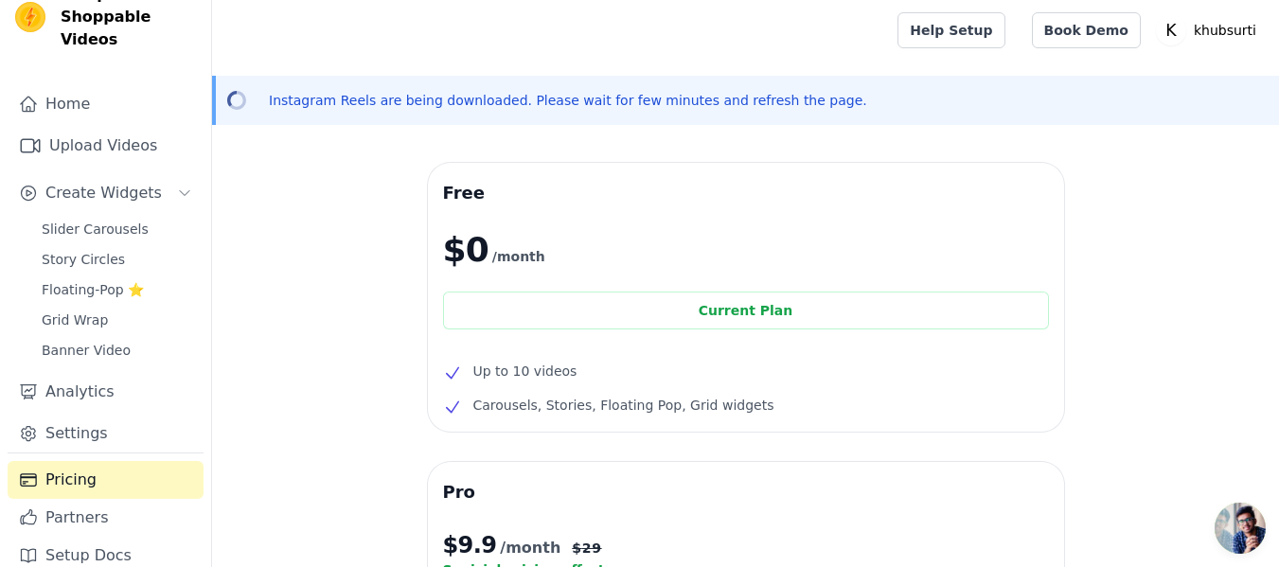
click at [82, 30] on div "Vizup Shoppable Videos Home Upload Videos Create Widgets Slider Carousels Story…" at bounding box center [106, 283] width 212 height 567
click at [75, 17] on span "Vizup Shoppable Videos" at bounding box center [128, 17] width 135 height 68
click at [64, 128] on link "Upload Videos" at bounding box center [106, 146] width 196 height 38
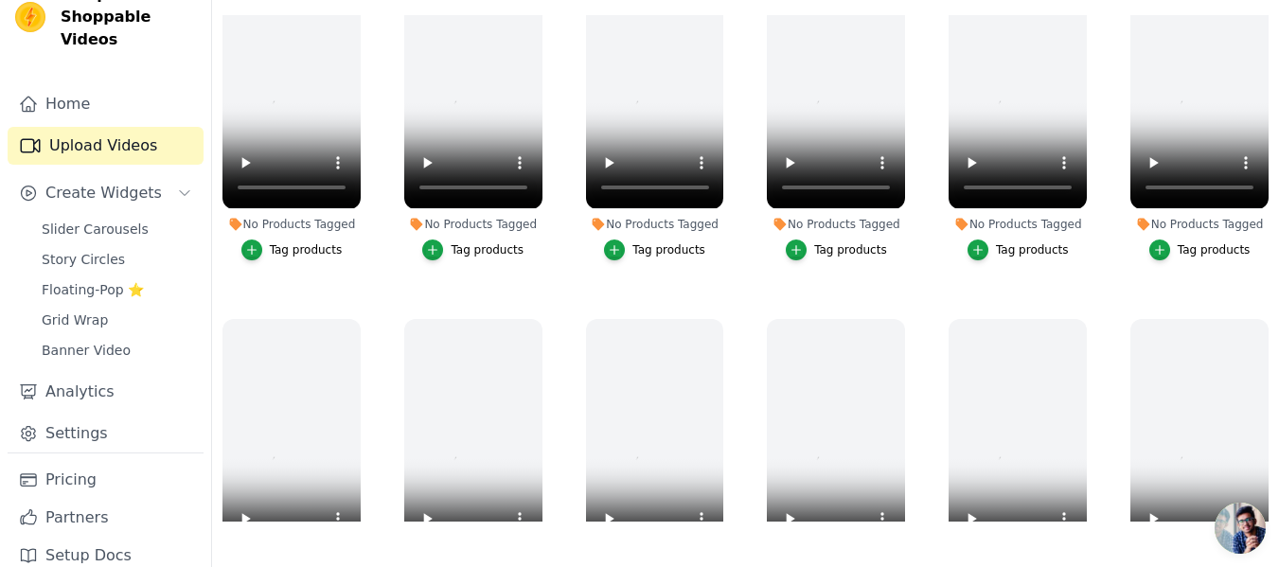
scroll to position [418, 0]
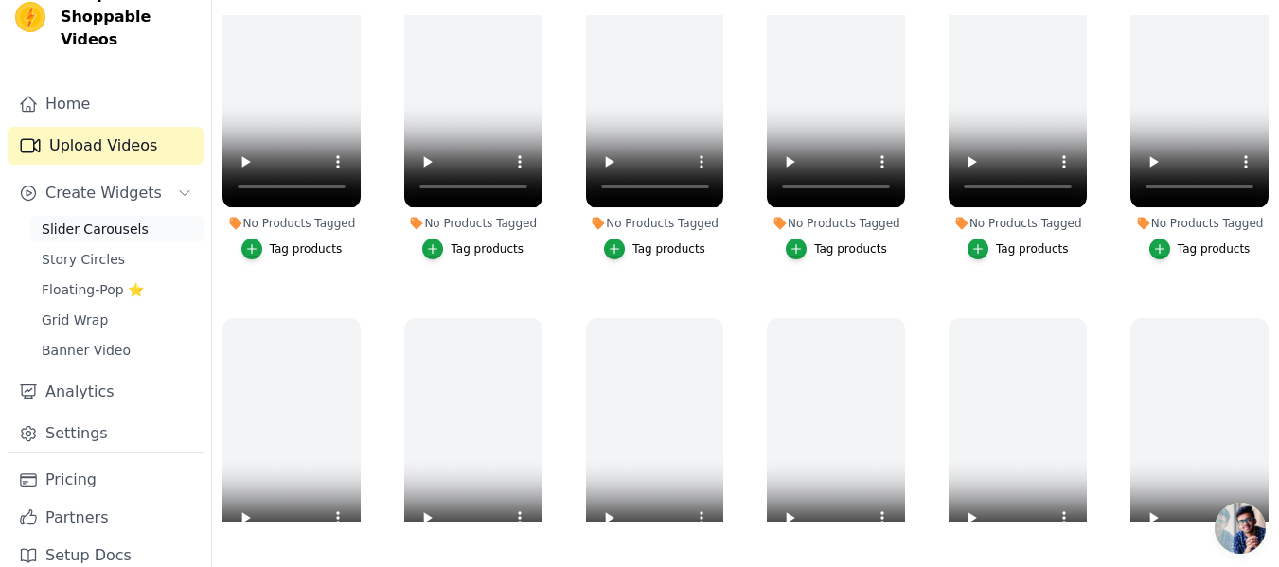
click at [103, 220] on span "Slider Carousels" at bounding box center [95, 229] width 107 height 19
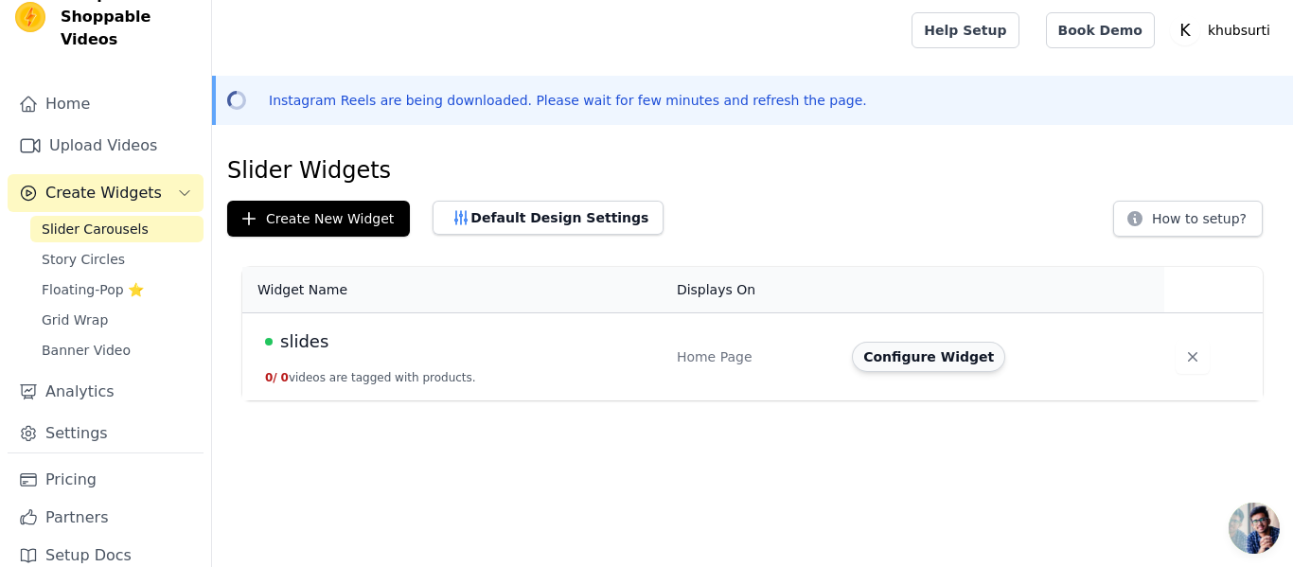
click at [931, 361] on button "Configure Widget" at bounding box center [928, 357] width 153 height 30
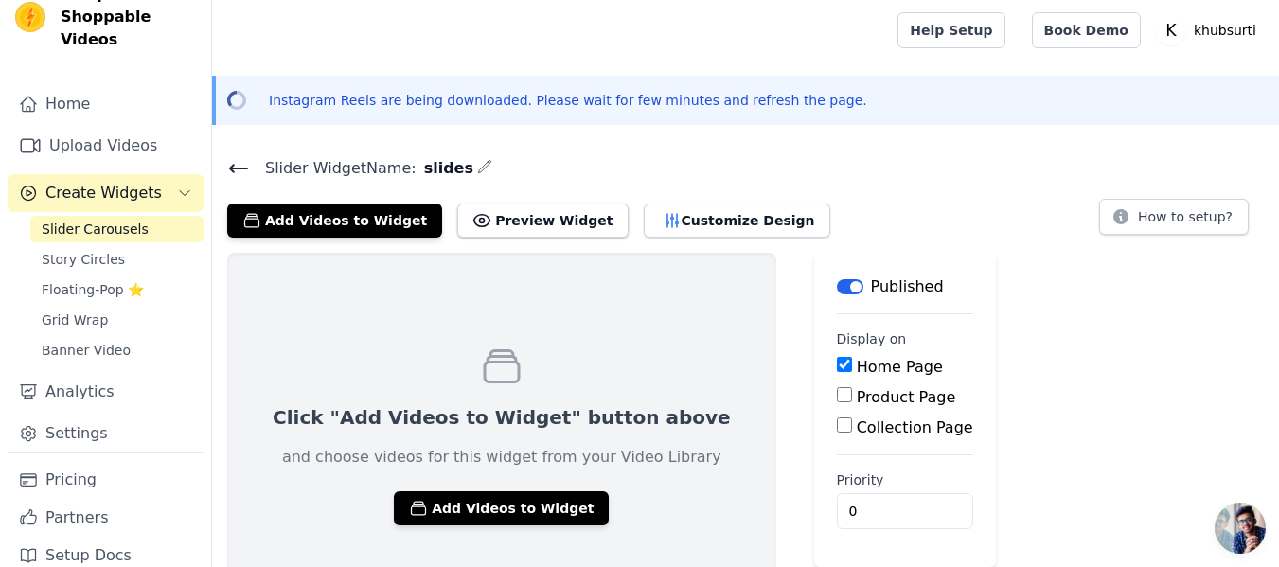
scroll to position [48, 0]
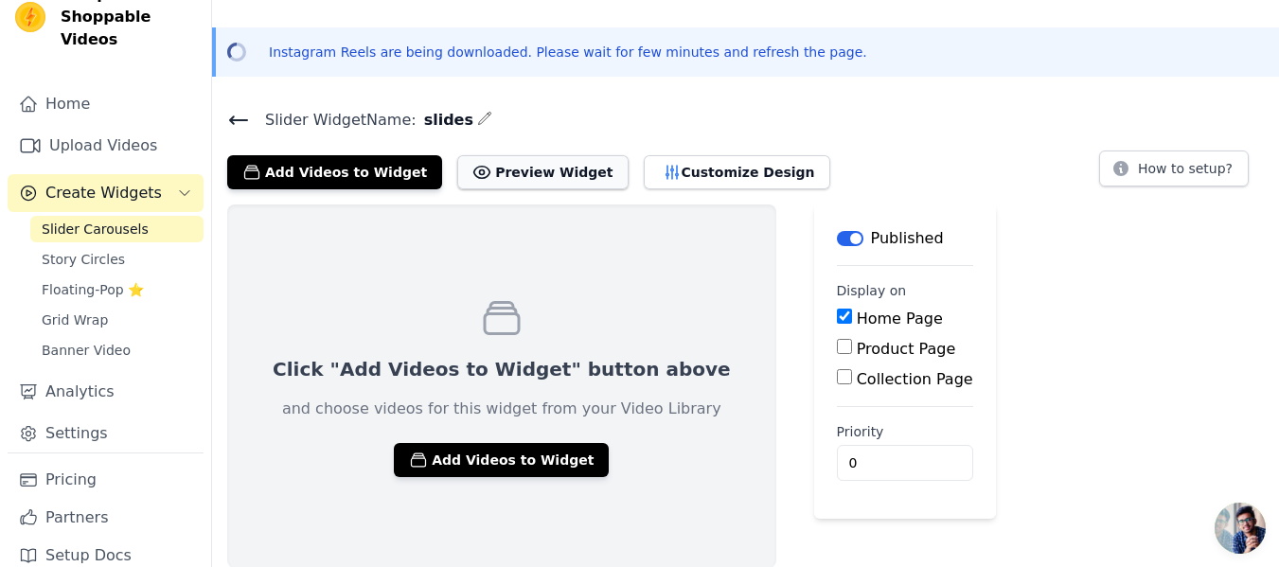
click at [514, 181] on button "Preview Widget" at bounding box center [542, 172] width 170 height 34
